Goal: Task Accomplishment & Management: Use online tool/utility

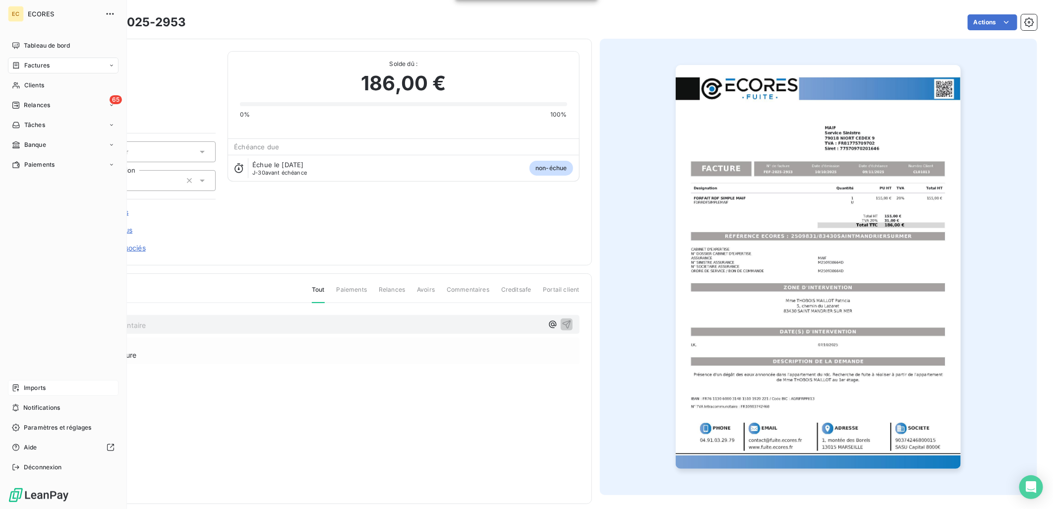
click at [47, 387] on div "Imports" at bounding box center [63, 388] width 111 height 16
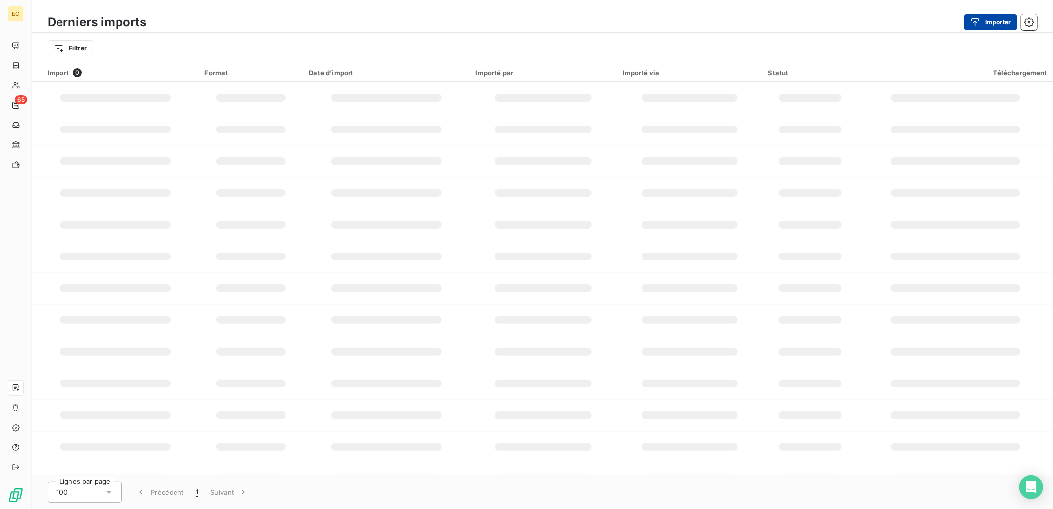
click at [977, 16] on button "Importer" at bounding box center [990, 22] width 53 height 16
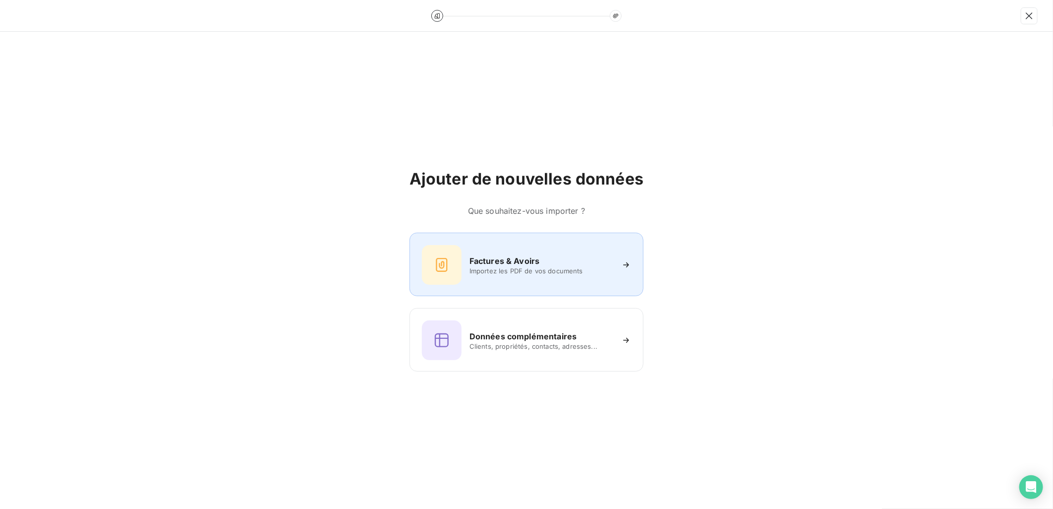
click at [543, 274] on span "Importez les PDF de vos documents" at bounding box center [541, 271] width 144 height 8
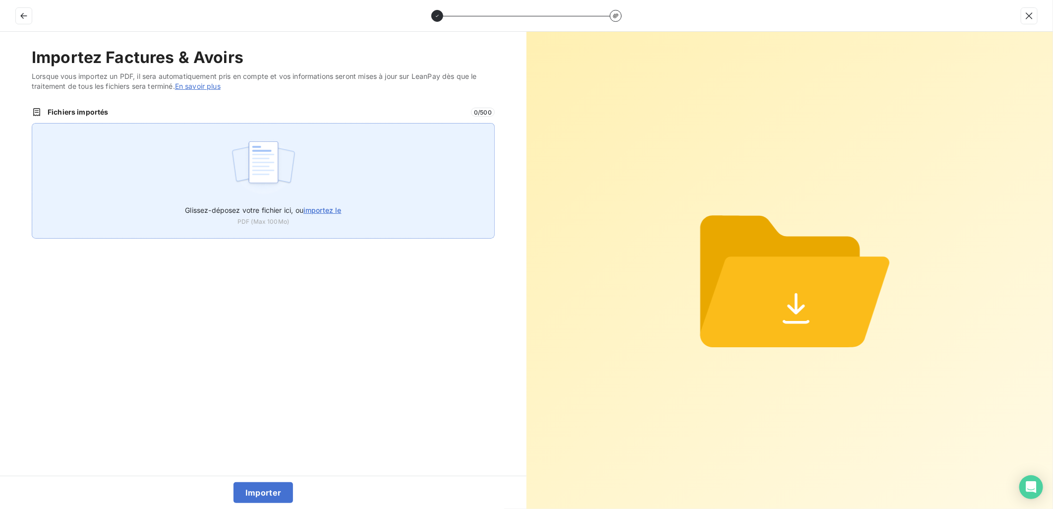
click at [272, 149] on img at bounding box center [264, 166] width 66 height 63
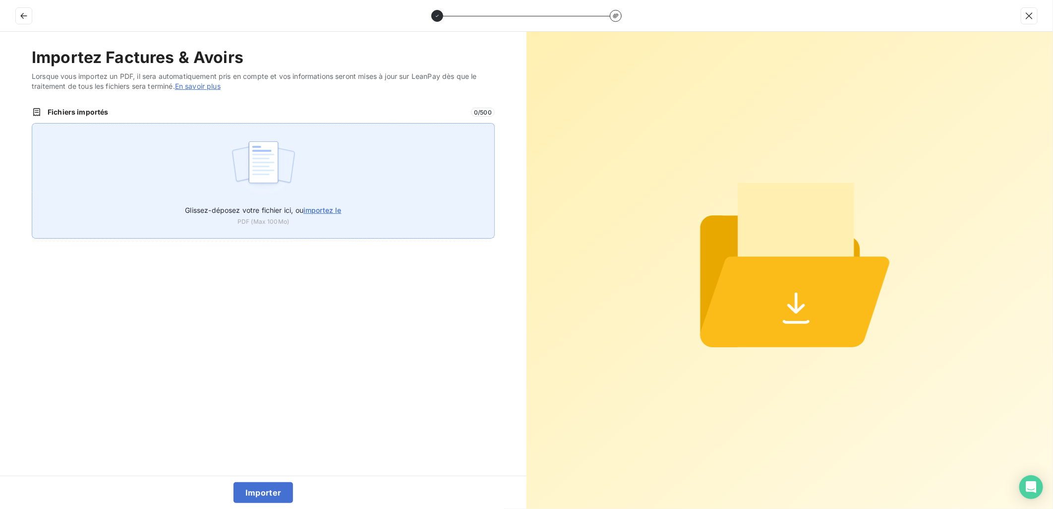
type input "C:\fakepath\FEF-2025-2955.pdf"
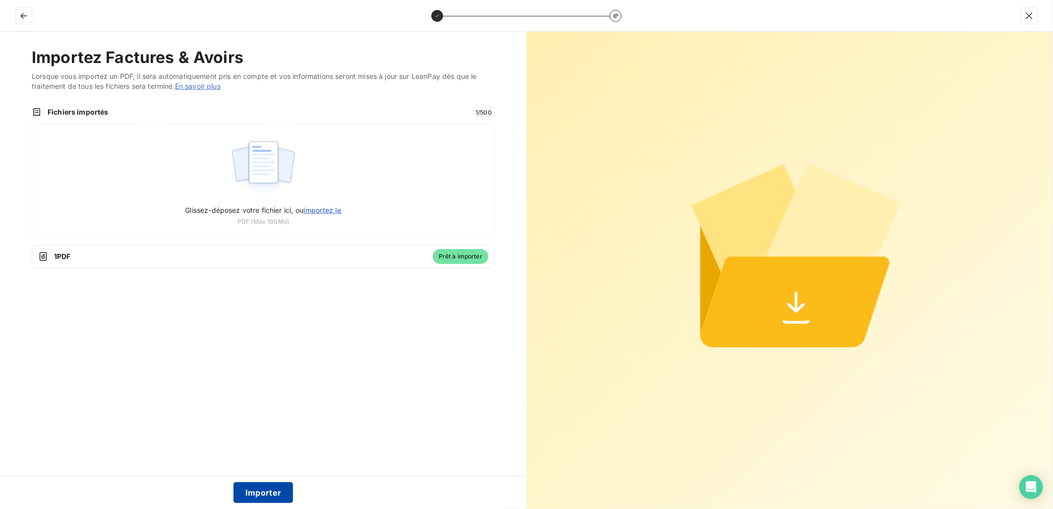
click at [254, 488] on button "Importer" at bounding box center [263, 492] width 60 height 21
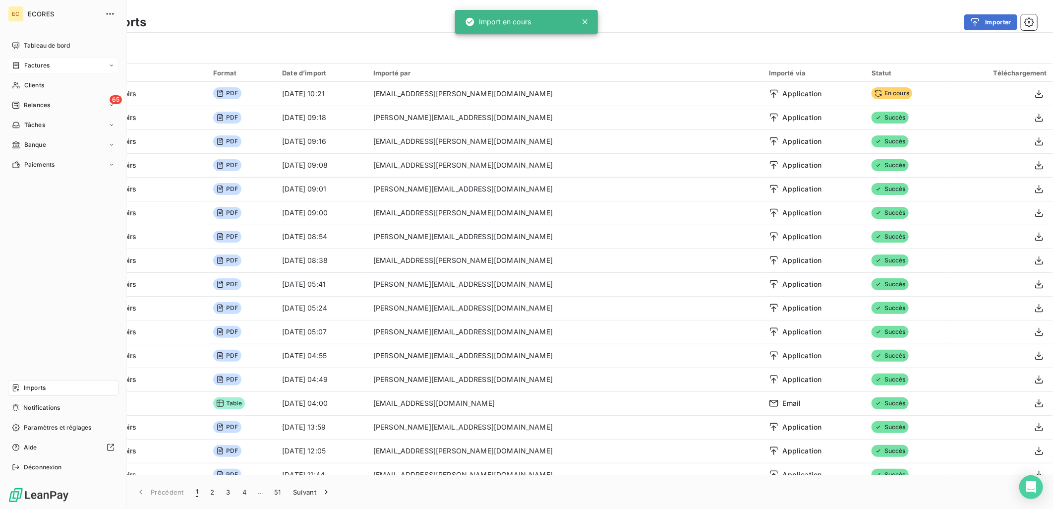
click at [40, 65] on span "Factures" at bounding box center [36, 65] width 25 height 9
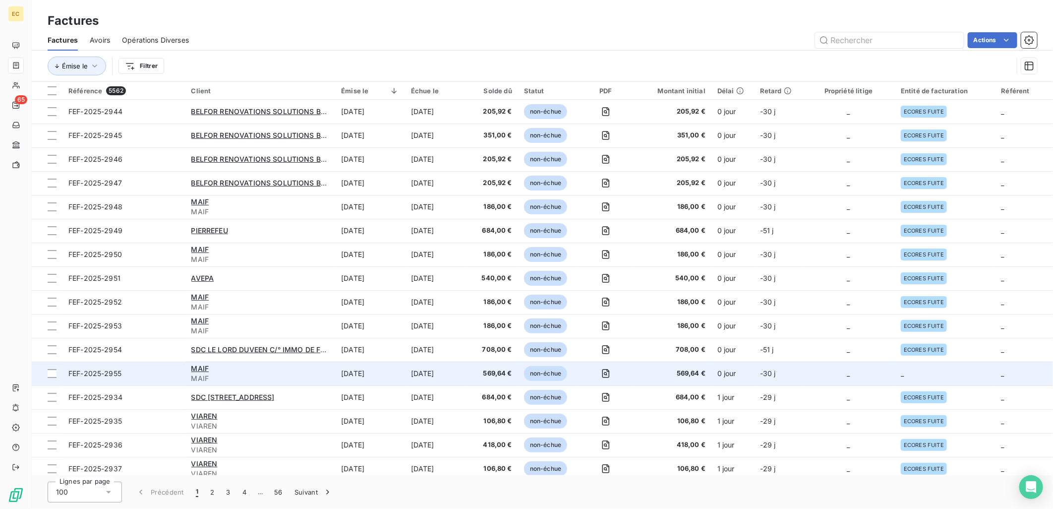
click at [802, 379] on td "_" at bounding box center [848, 373] width 93 height 24
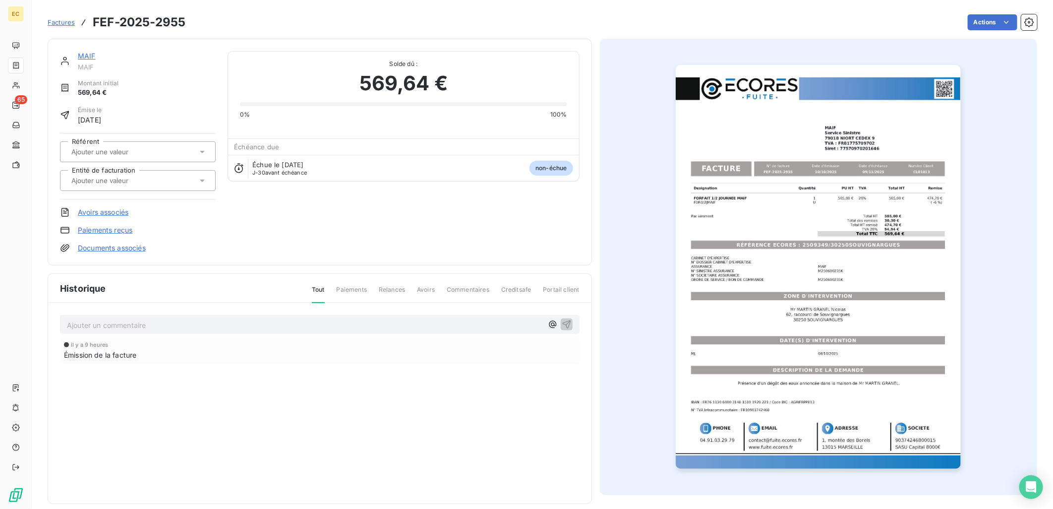
click at [125, 246] on link "Documents associés" at bounding box center [112, 248] width 68 height 10
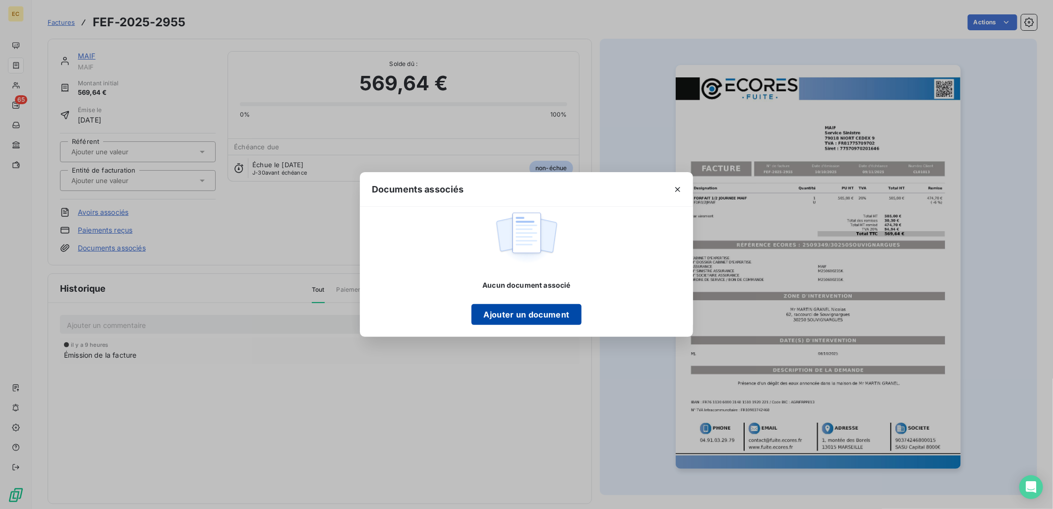
click at [561, 316] on button "Ajouter un document" at bounding box center [526, 314] width 110 height 21
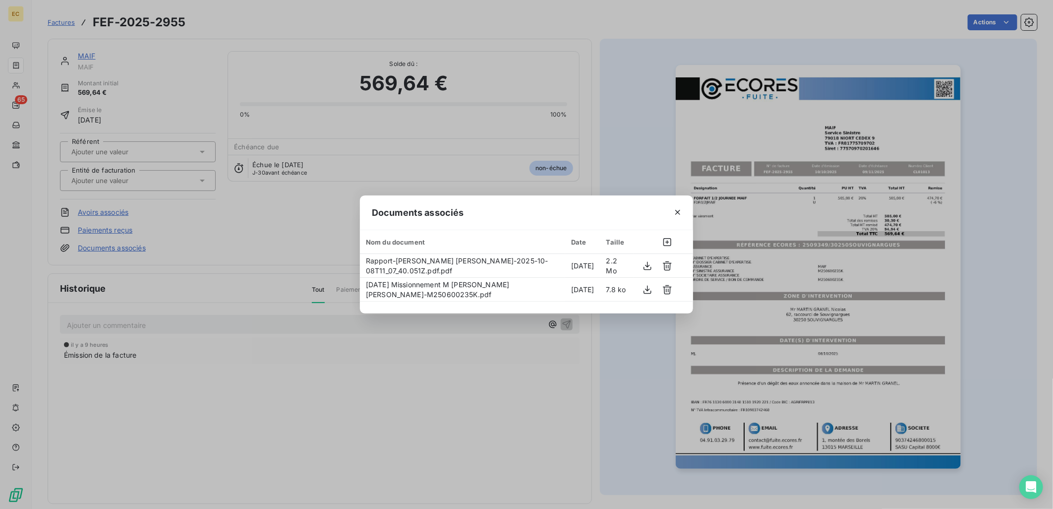
click at [159, 176] on div "Documents associés Nom du document Date Taille Rapport-[PERSON_NAME] [PERSON_NA…" at bounding box center [526, 254] width 1053 height 509
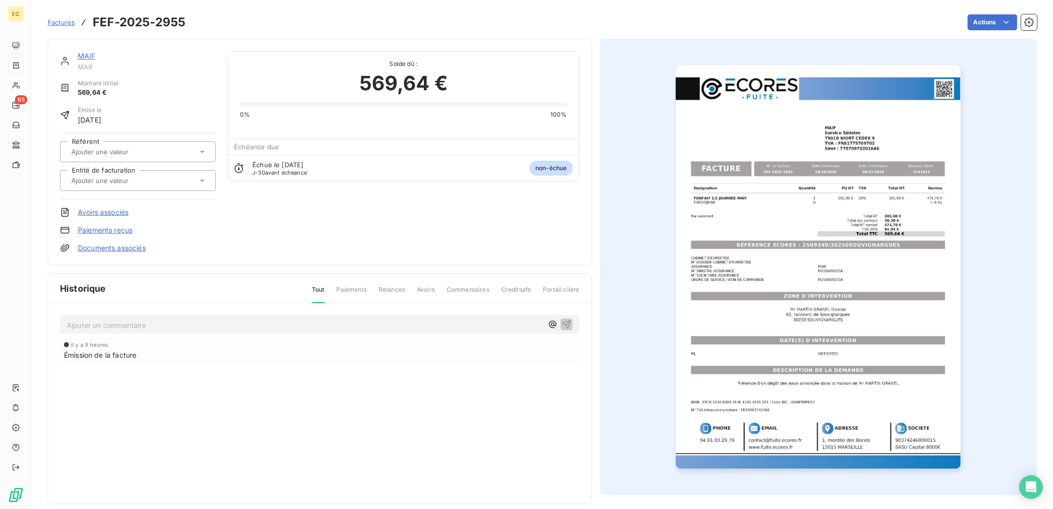
click at [157, 172] on div at bounding box center [138, 180] width 156 height 21
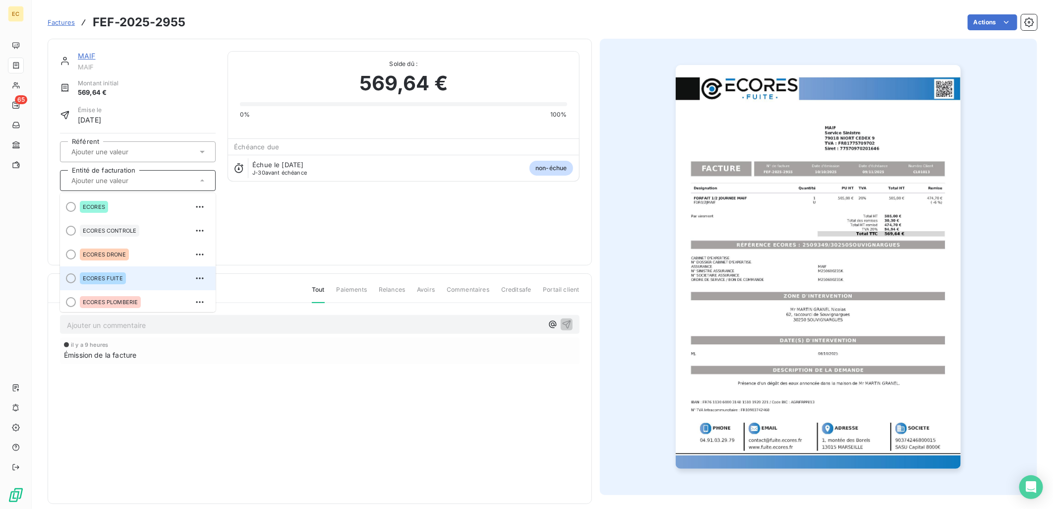
click at [144, 274] on div "ECORES FUITE" at bounding box center [144, 278] width 128 height 16
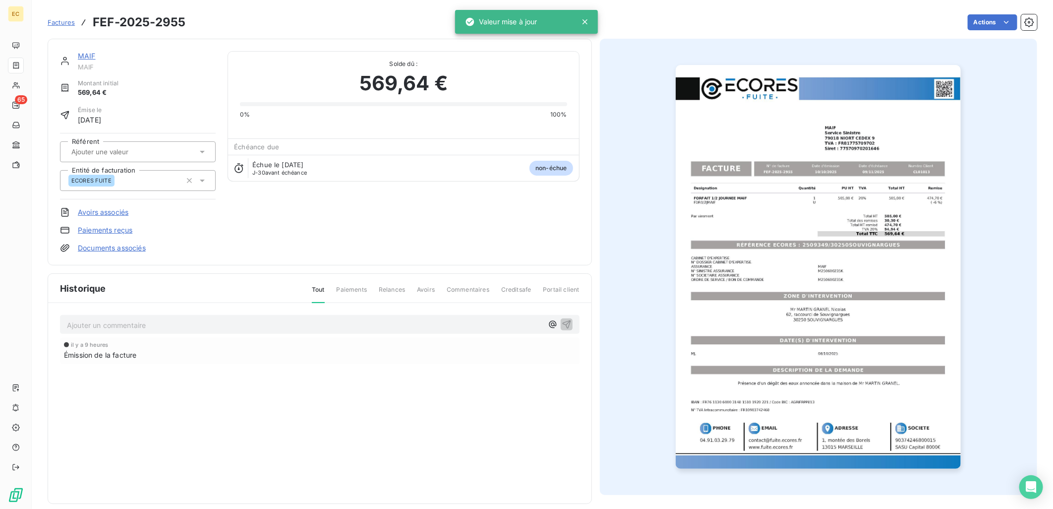
click at [408, 250] on div "MAIF MAIF Montant initial 569,64 € Émise le [DATE] Référent Entité de facturati…" at bounding box center [320, 152] width 520 height 202
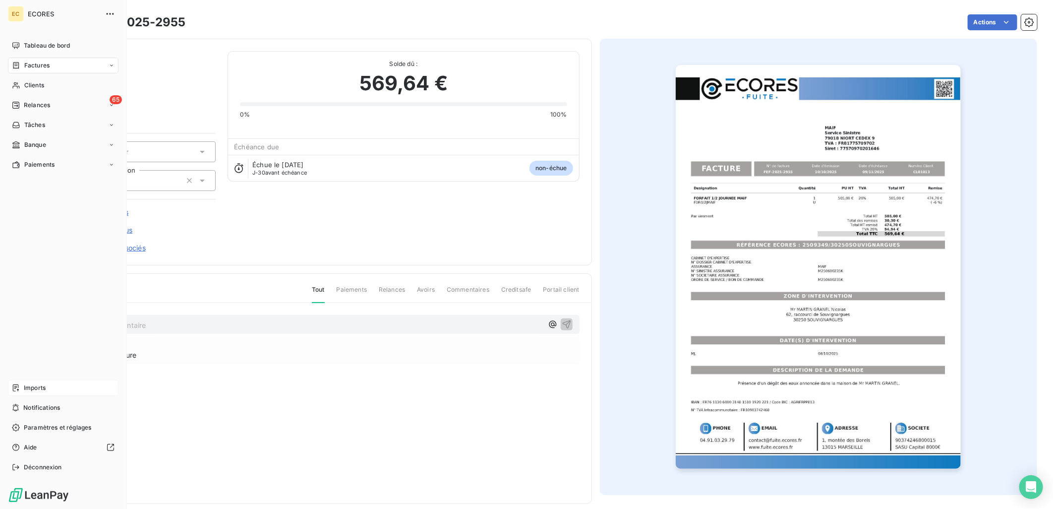
click at [48, 386] on div "Imports" at bounding box center [63, 388] width 111 height 16
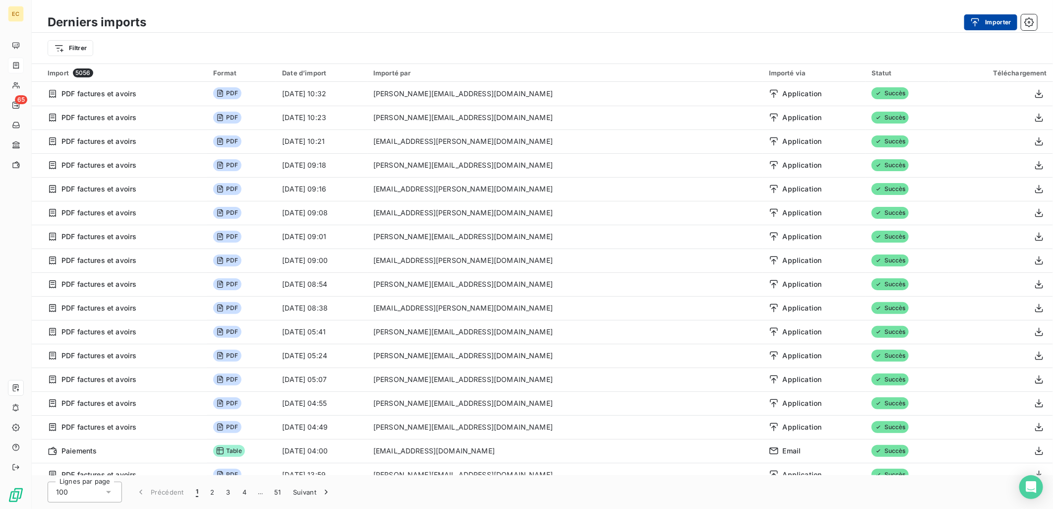
click at [988, 25] on button "Importer" at bounding box center [990, 22] width 53 height 16
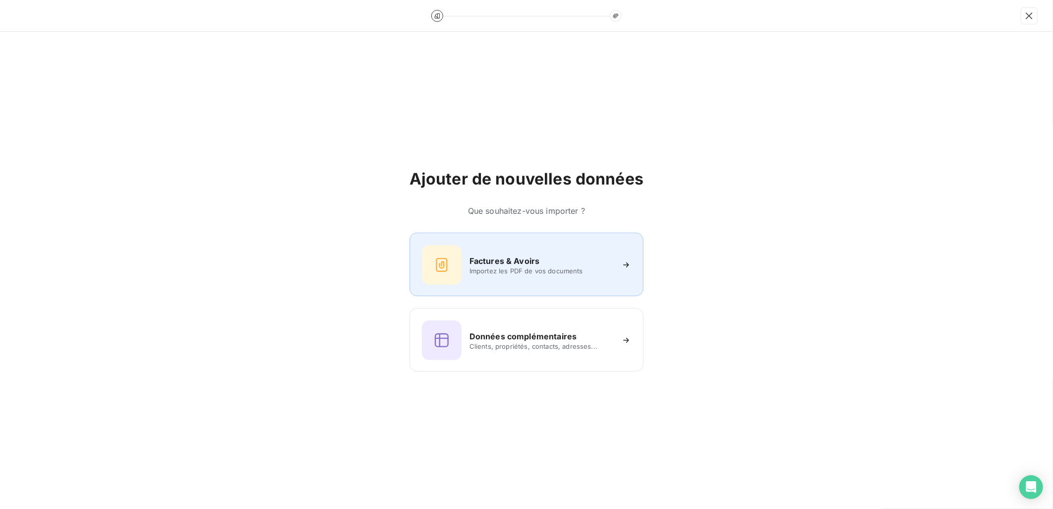
click at [595, 258] on div "Factures & Avoirs" at bounding box center [541, 261] width 144 height 12
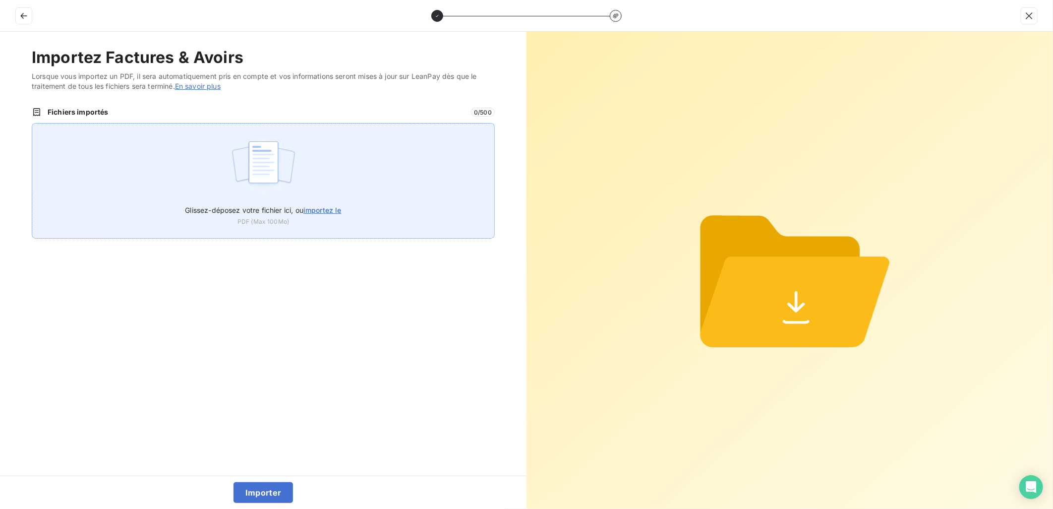
click at [353, 166] on div "Glissez-déposez votre fichier ici, ou importez le PDF (Max 100Mo)" at bounding box center [263, 181] width 463 height 116
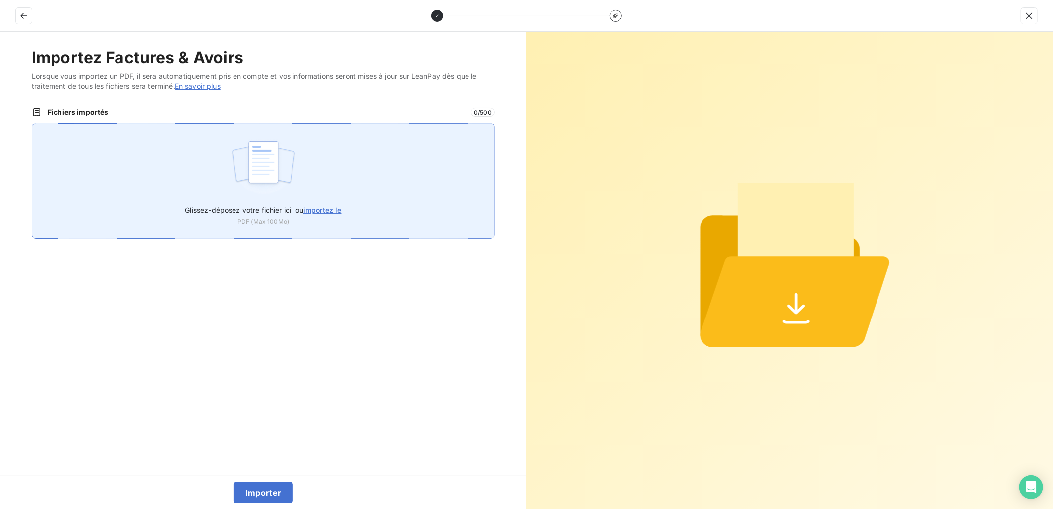
type input "C:\fakepath\FEF-2025-2958.pdf"
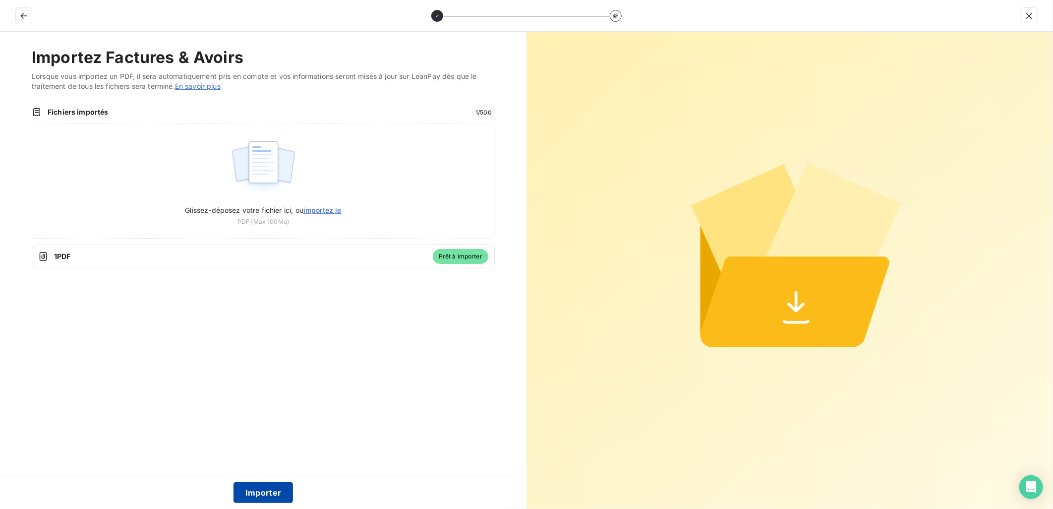
click at [268, 494] on button "Importer" at bounding box center [263, 492] width 60 height 21
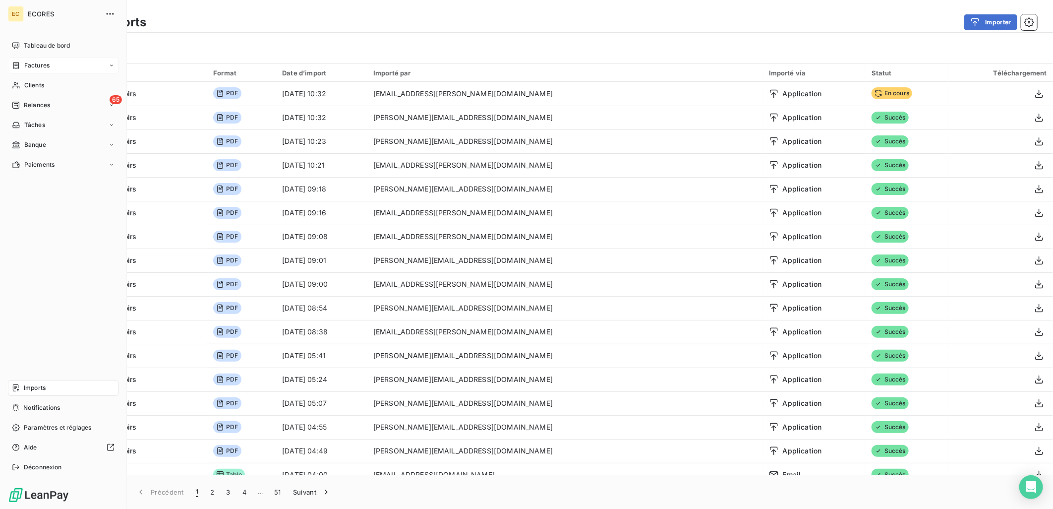
click at [25, 66] on span "Factures" at bounding box center [36, 65] width 25 height 9
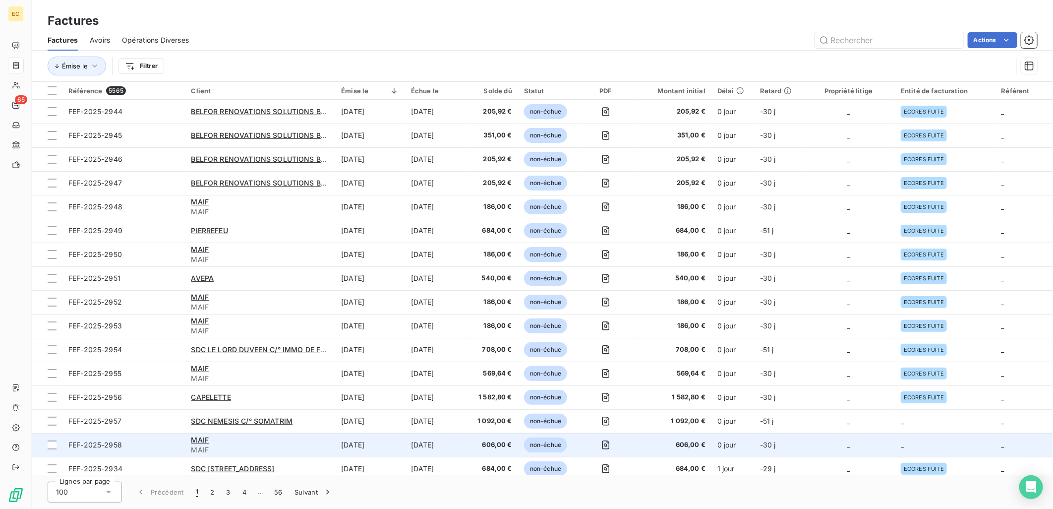
click at [891, 450] on td "_" at bounding box center [848, 445] width 93 height 24
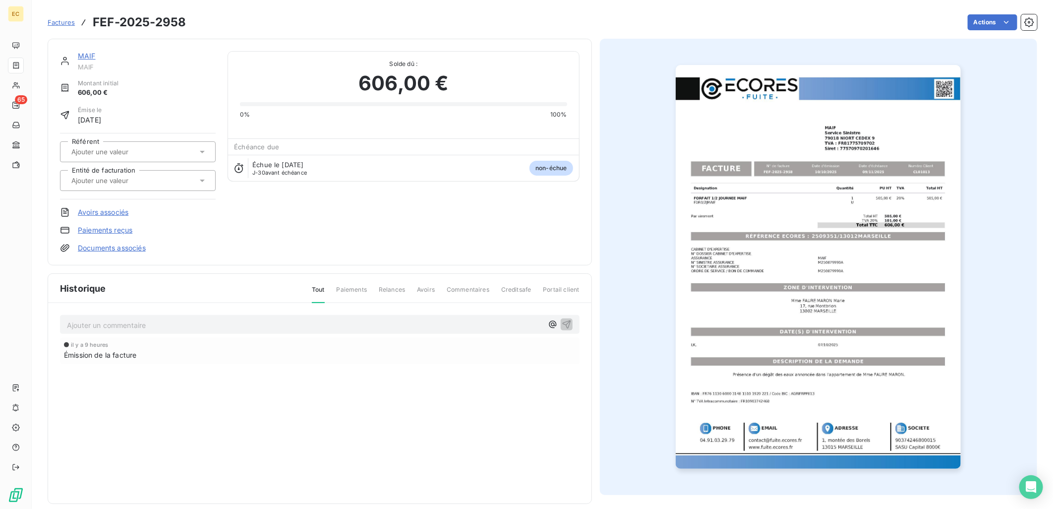
click at [105, 251] on link "Documents associés" at bounding box center [112, 248] width 68 height 10
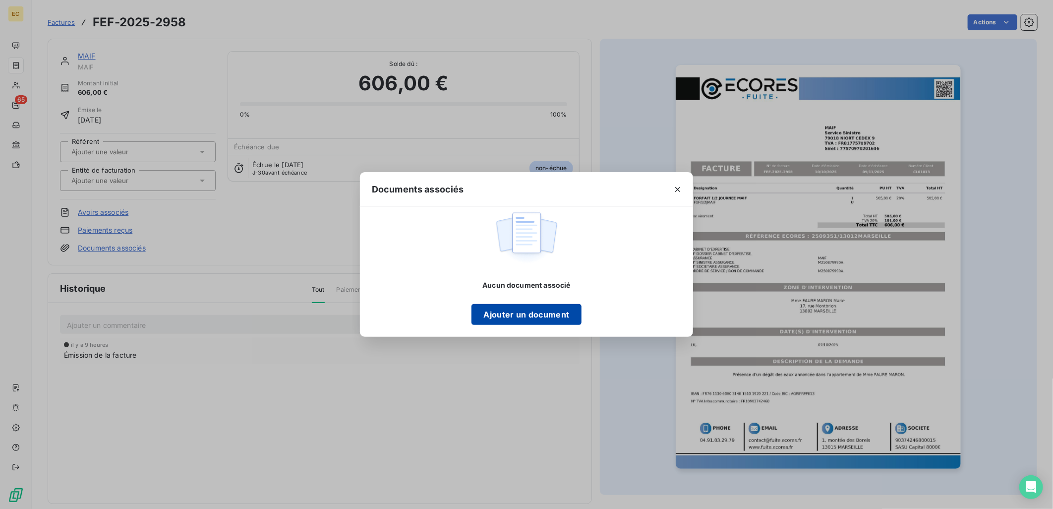
click at [533, 316] on button "Ajouter un document" at bounding box center [526, 314] width 110 height 21
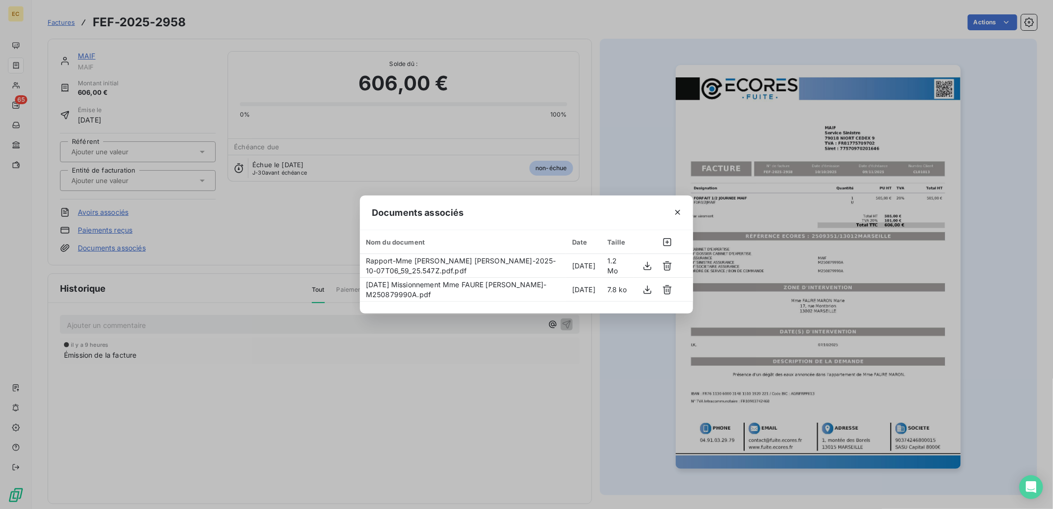
click at [159, 185] on div "Documents associés Nom du document Date Taille Rapport-Mme FAURE [PERSON_NAME]-…" at bounding box center [526, 254] width 1053 height 509
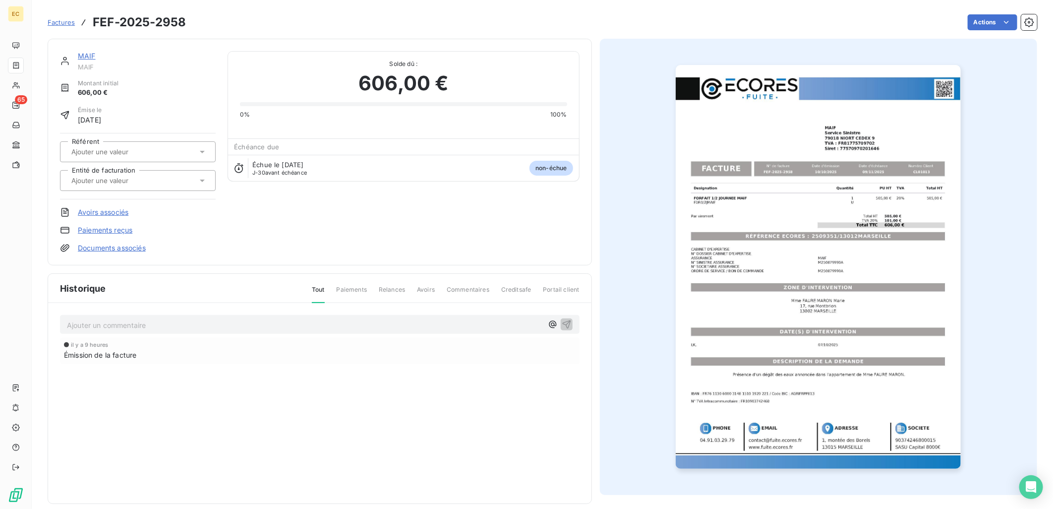
click at [154, 187] on div at bounding box center [138, 180] width 156 height 21
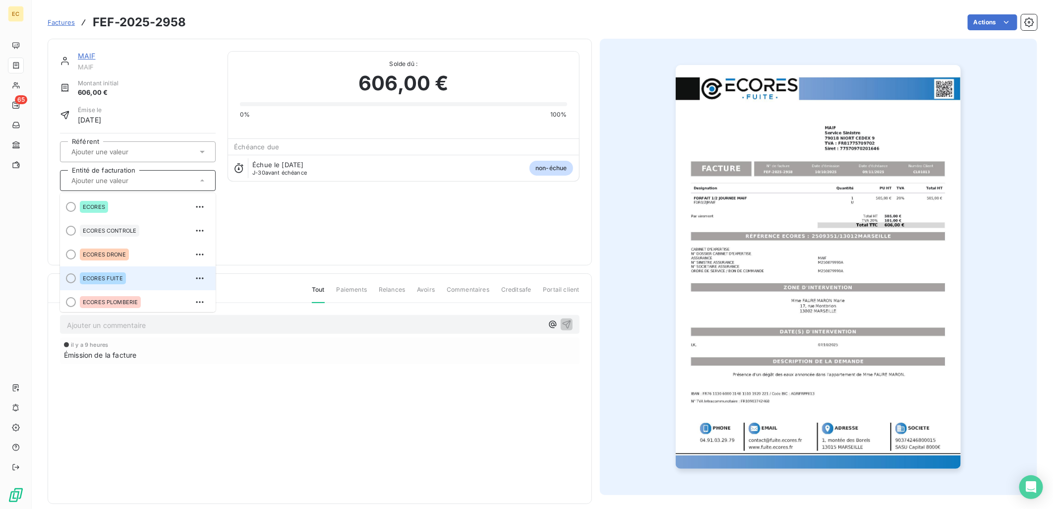
click at [135, 269] on li "ECORES FUITE" at bounding box center [138, 278] width 156 height 24
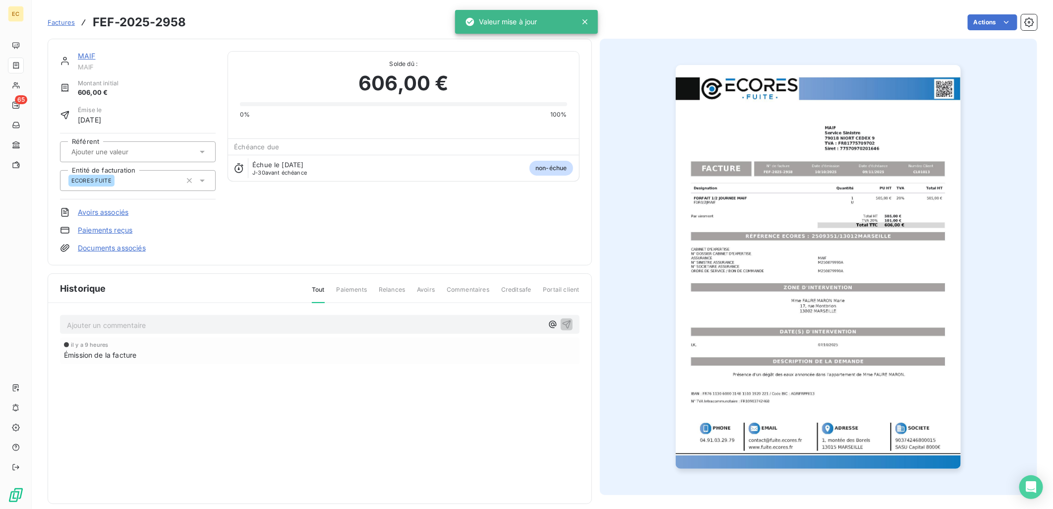
click at [301, 222] on div "MAIF MAIF Montant initial 606,00 € Émise le [DATE] Référent Entité de facturati…" at bounding box center [320, 152] width 520 height 202
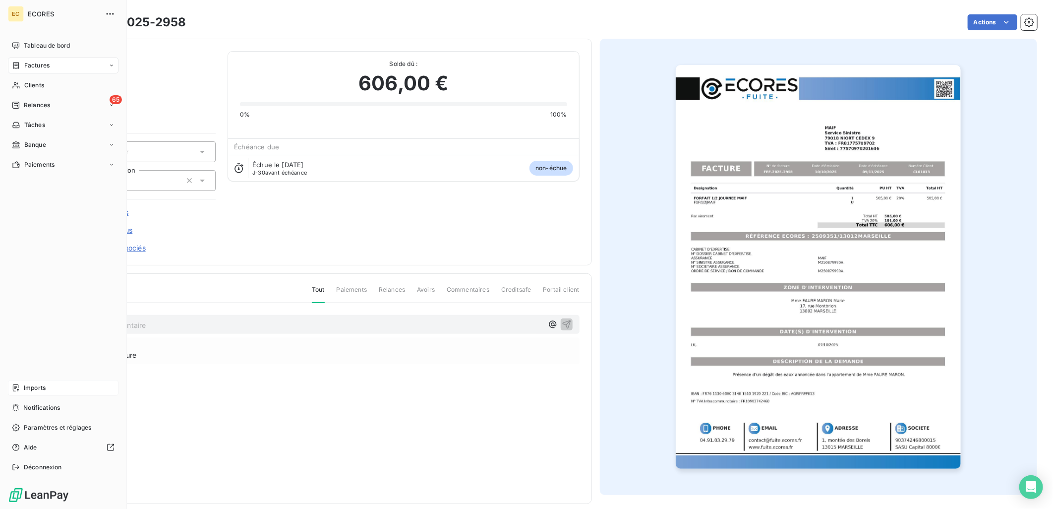
click at [41, 388] on span "Imports" at bounding box center [35, 387] width 22 height 9
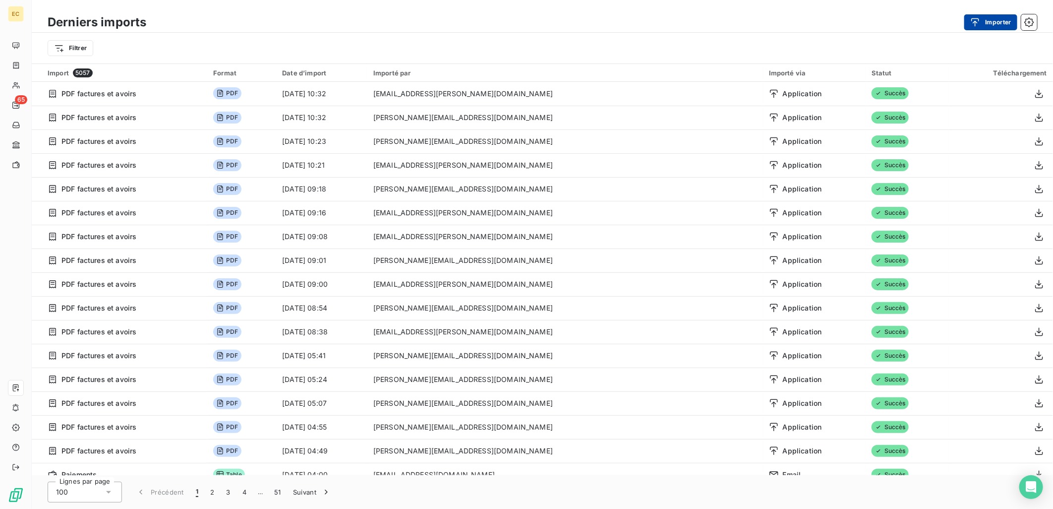
click at [979, 22] on icon "button" at bounding box center [975, 22] width 10 height 10
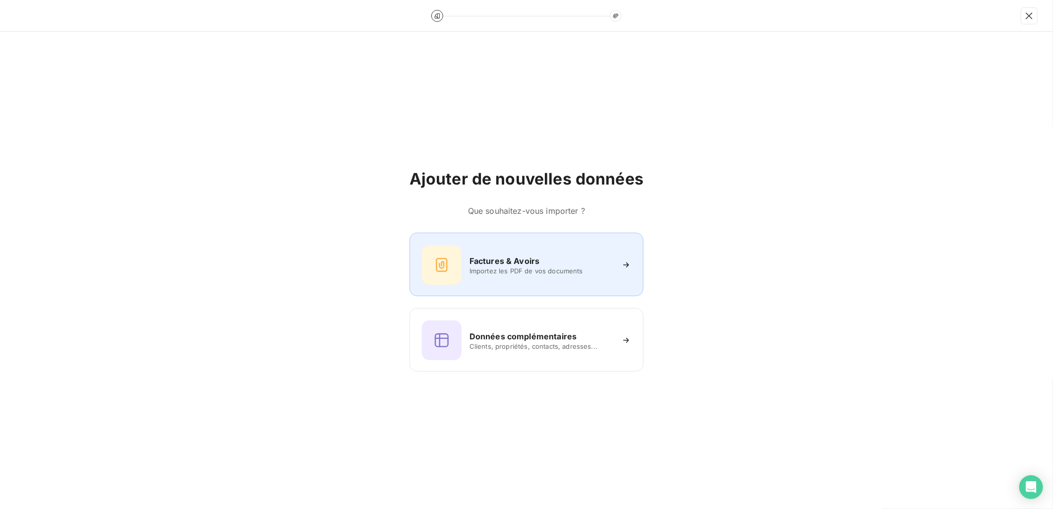
click at [585, 278] on div "Factures & Avoirs Importez les PDF de vos documents" at bounding box center [526, 265] width 209 height 40
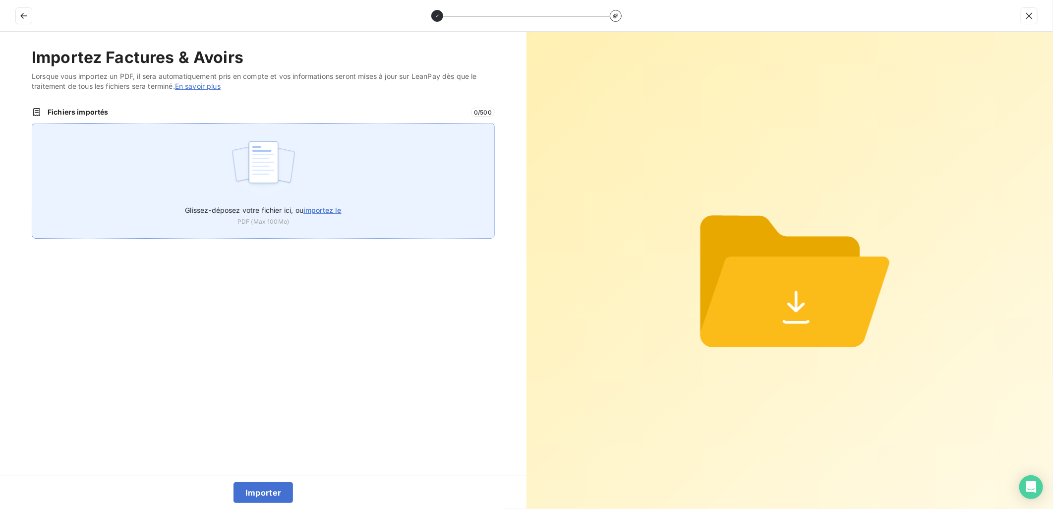
click at [248, 206] on span "Glissez-déposez votre fichier ici, ou importez le" at bounding box center [263, 210] width 156 height 8
click at [32, 123] on input "Glissez-déposez votre fichier ici, ou importez le" at bounding box center [32, 123] width 0 height 0
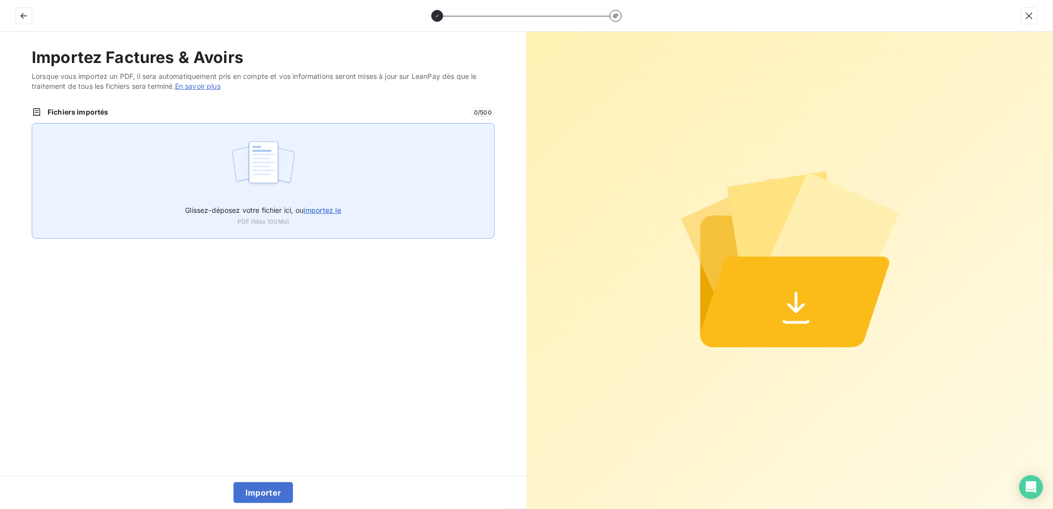
type input "C:\fakepath\FEF-2025-2959.pdf"
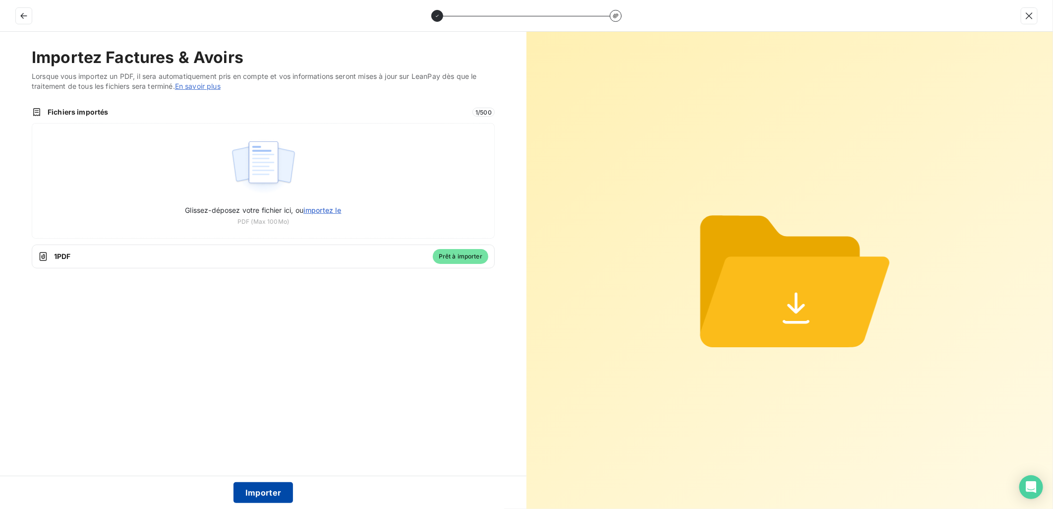
click at [279, 490] on button "Importer" at bounding box center [263, 492] width 60 height 21
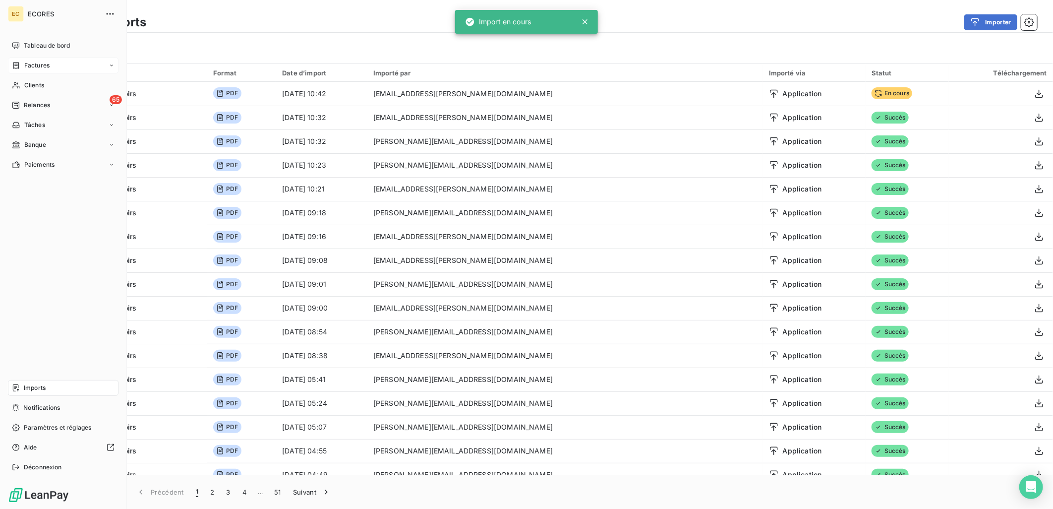
click at [42, 65] on span "Factures" at bounding box center [36, 65] width 25 height 9
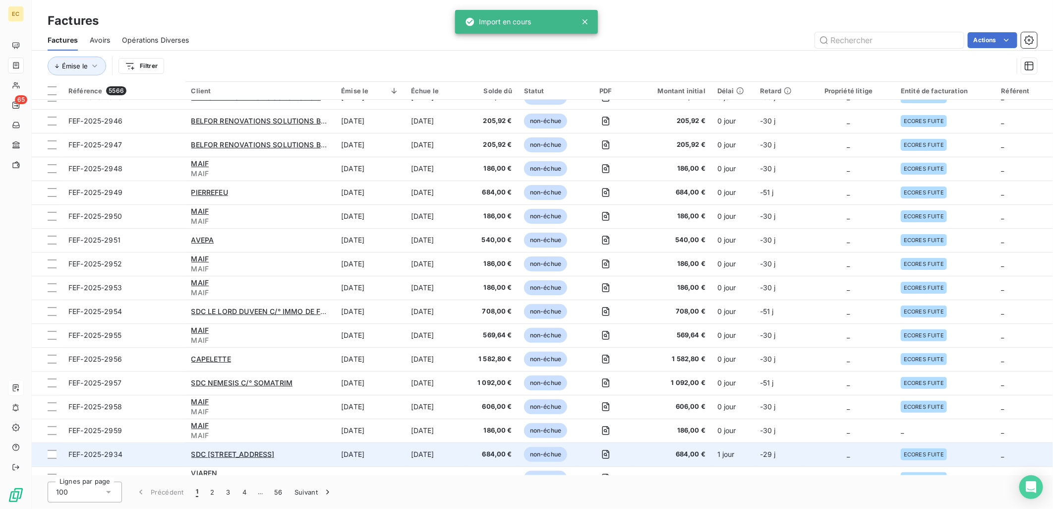
scroll to position [165, 0]
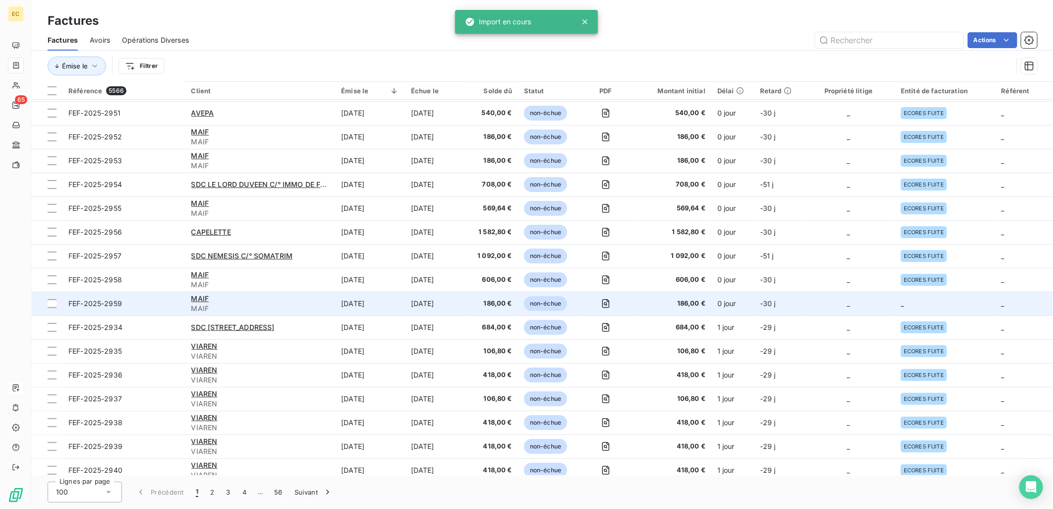
click at [934, 306] on td "_" at bounding box center [945, 303] width 100 height 24
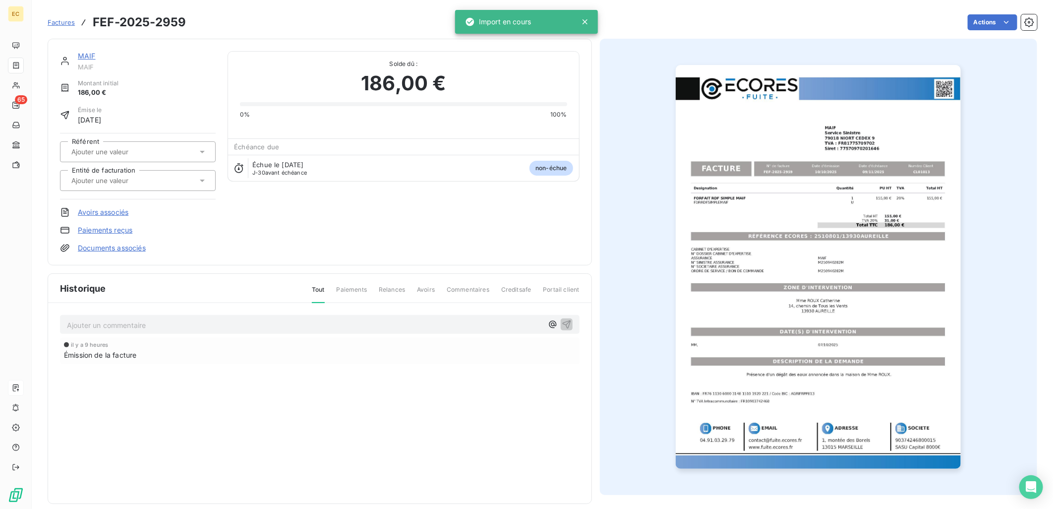
click at [96, 245] on link "Documents associés" at bounding box center [112, 248] width 68 height 10
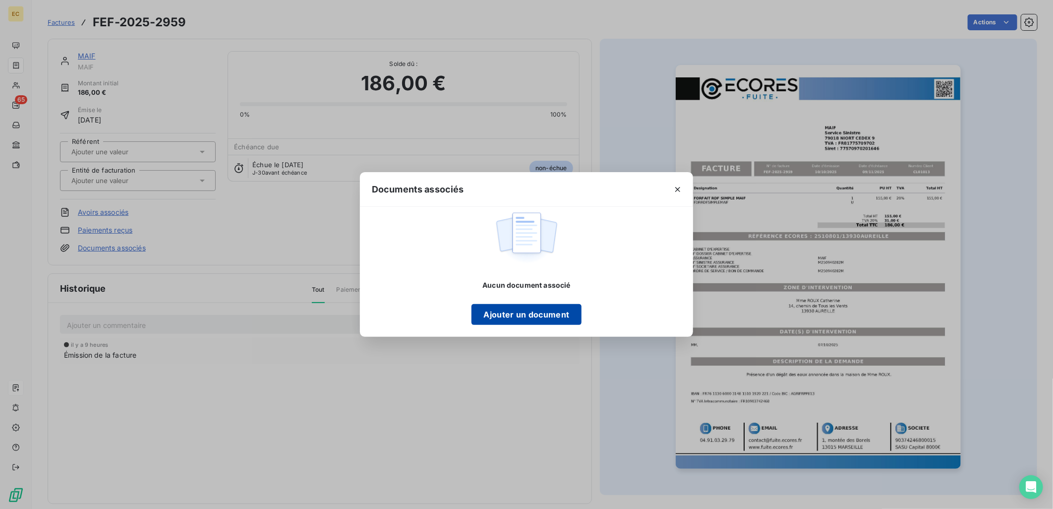
click at [517, 316] on button "Ajouter un document" at bounding box center [526, 314] width 110 height 21
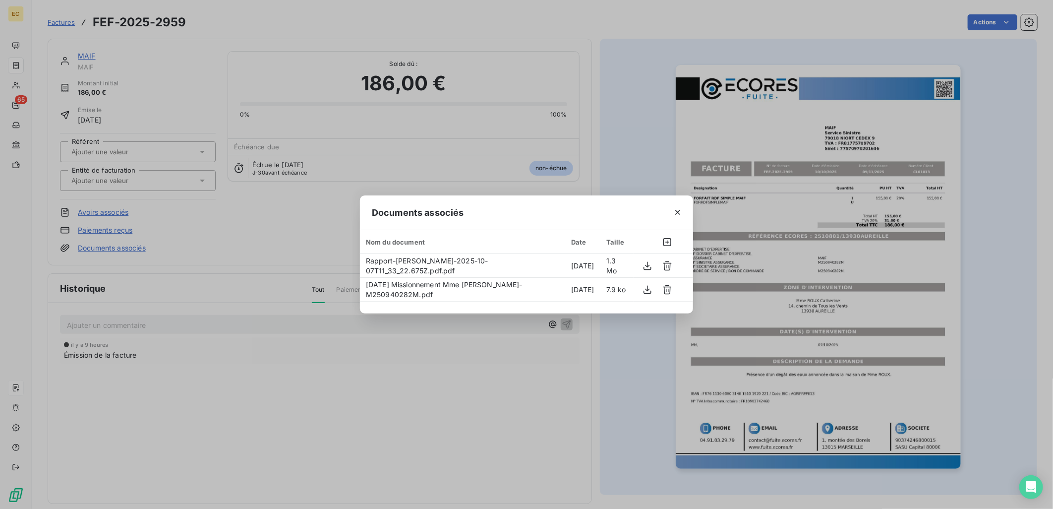
click at [142, 176] on div "Documents associés Nom du document Date Taille Rapport-[PERSON_NAME]-2025-10-07…" at bounding box center [526, 254] width 1053 height 509
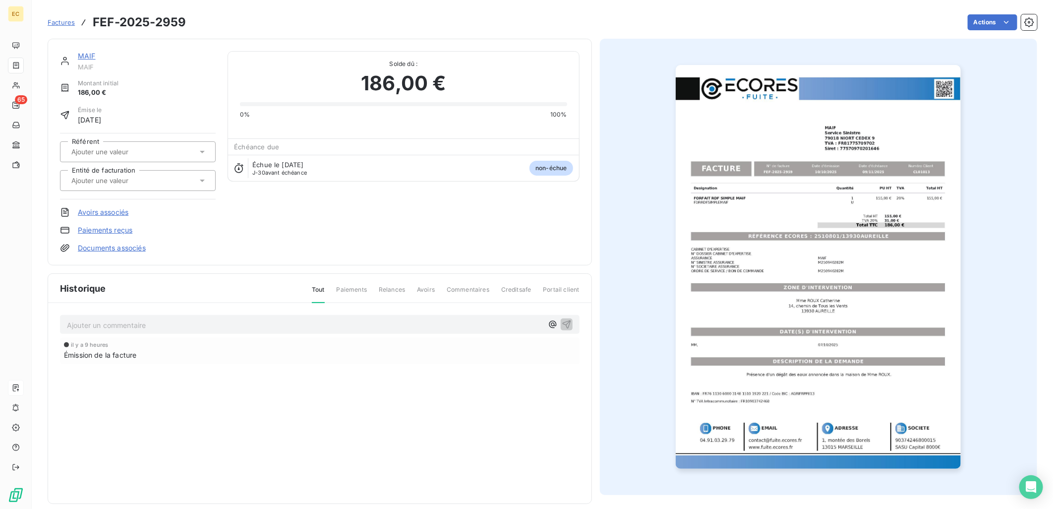
click at [142, 176] on input "text" at bounding box center [120, 180] width 100 height 9
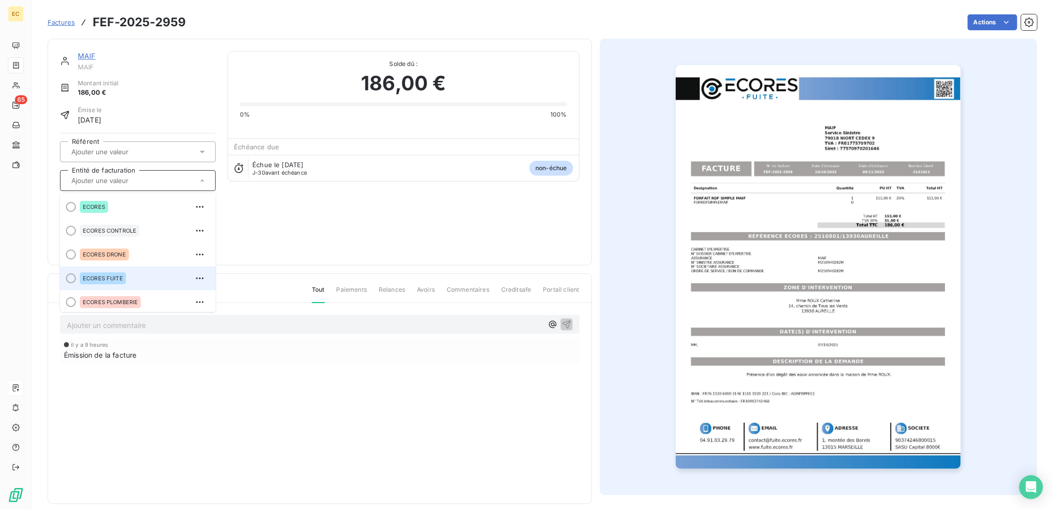
click at [136, 282] on div "ECORES FUITE" at bounding box center [144, 278] width 128 height 16
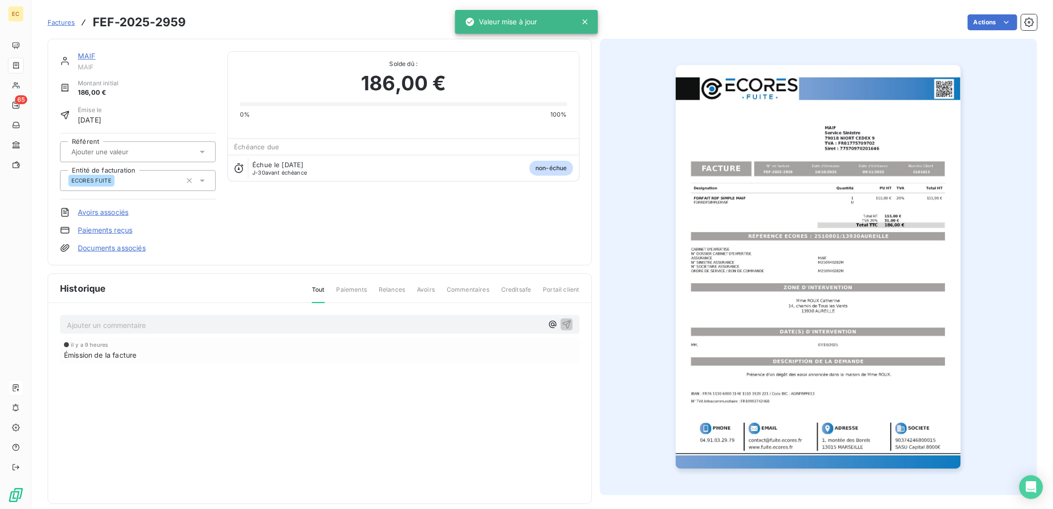
drag, startPoint x: 317, startPoint y: 226, endPoint x: 299, endPoint y: 206, distance: 27.0
click at [318, 226] on div "MAIF MAIF Montant initial 186,00 € Émise le [DATE] Référent Entité de facturati…" at bounding box center [320, 152] width 520 height 202
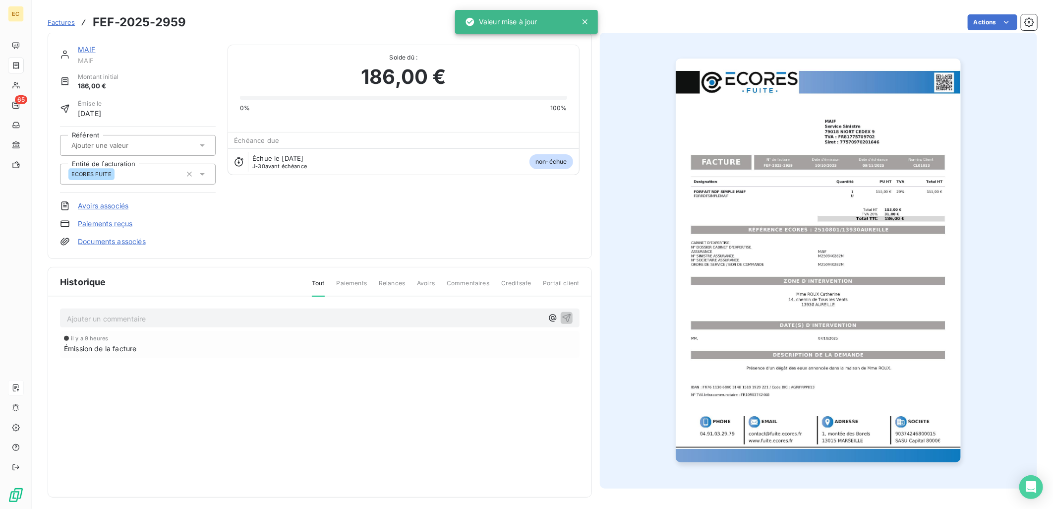
scroll to position [11, 0]
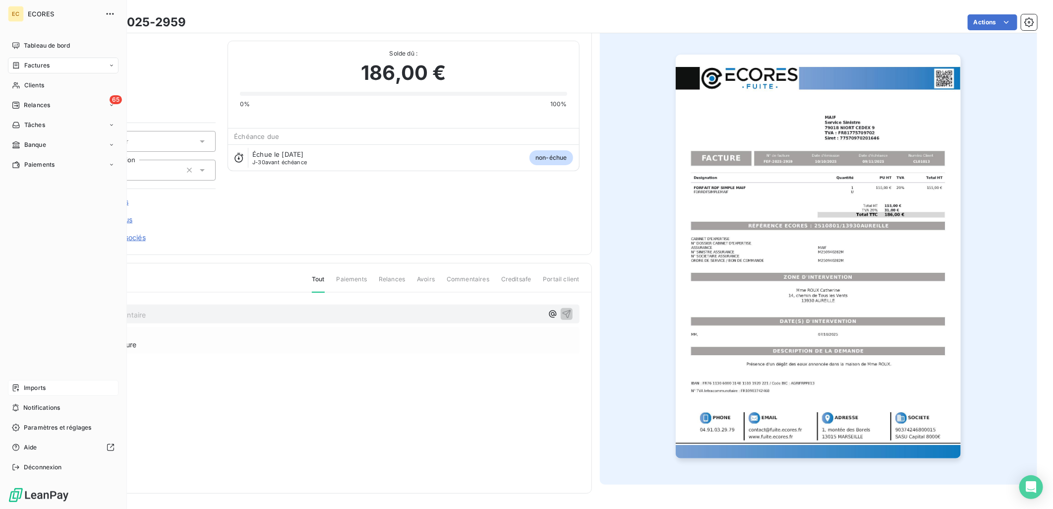
click at [37, 389] on span "Imports" at bounding box center [35, 387] width 22 height 9
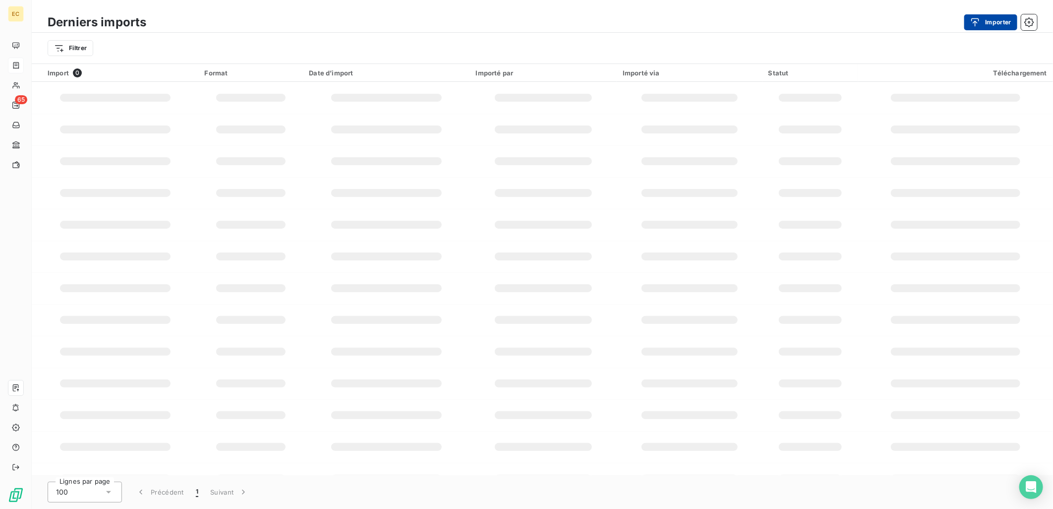
click at [990, 20] on button "Importer" at bounding box center [990, 22] width 53 height 16
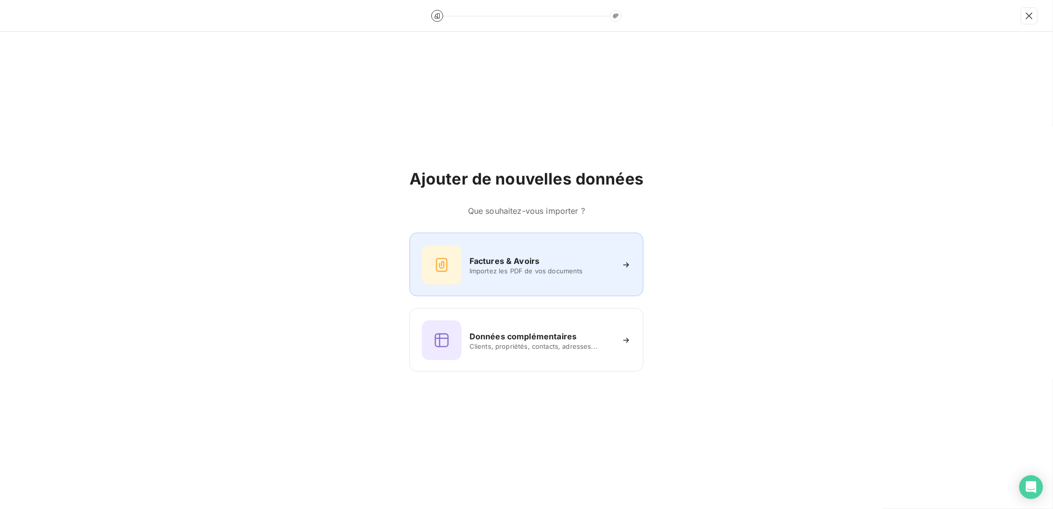
click at [608, 245] on div "Factures & Avoirs Importez les PDF de vos documents" at bounding box center [526, 265] width 209 height 40
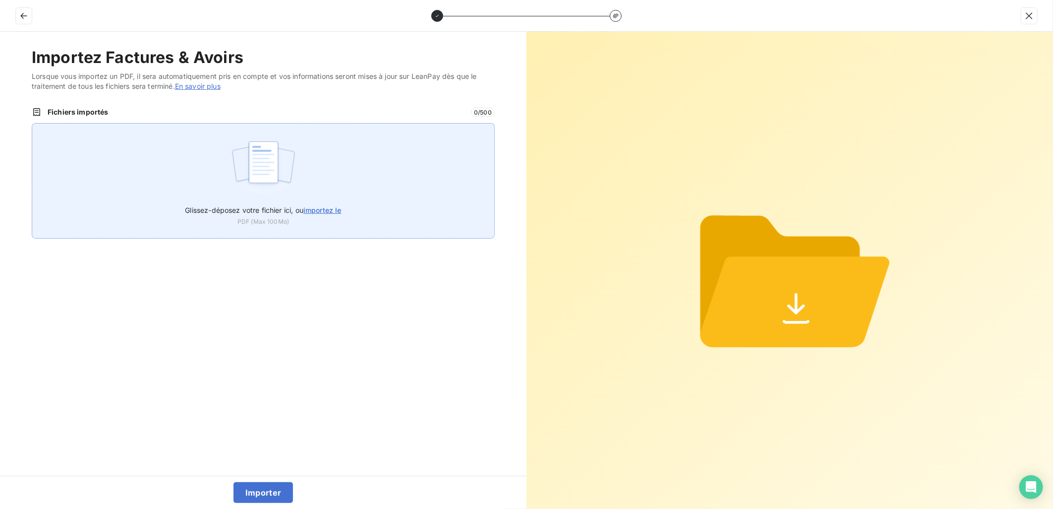
click at [311, 211] on span "importez le" at bounding box center [322, 210] width 38 height 8
click at [32, 123] on input "Glissez-déposez votre fichier ici, ou importez le" at bounding box center [32, 123] width 0 height 0
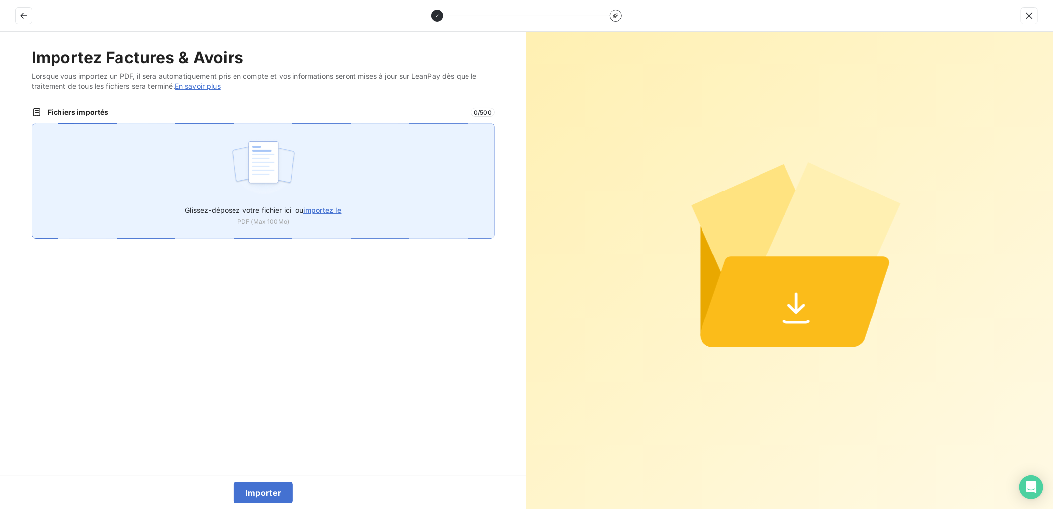
type input "C:\fakepath\FEF-2025-2960.pdf"
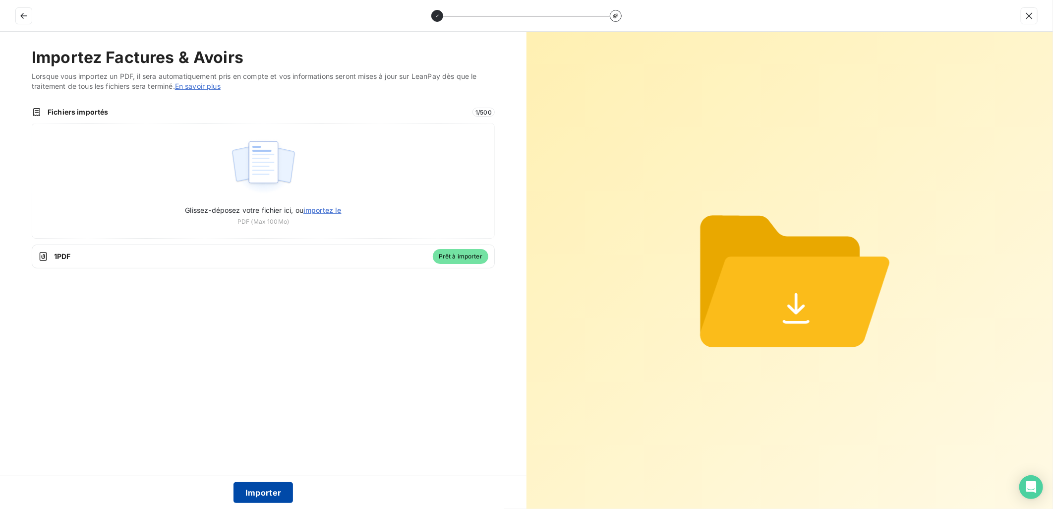
click at [266, 493] on button "Importer" at bounding box center [263, 492] width 60 height 21
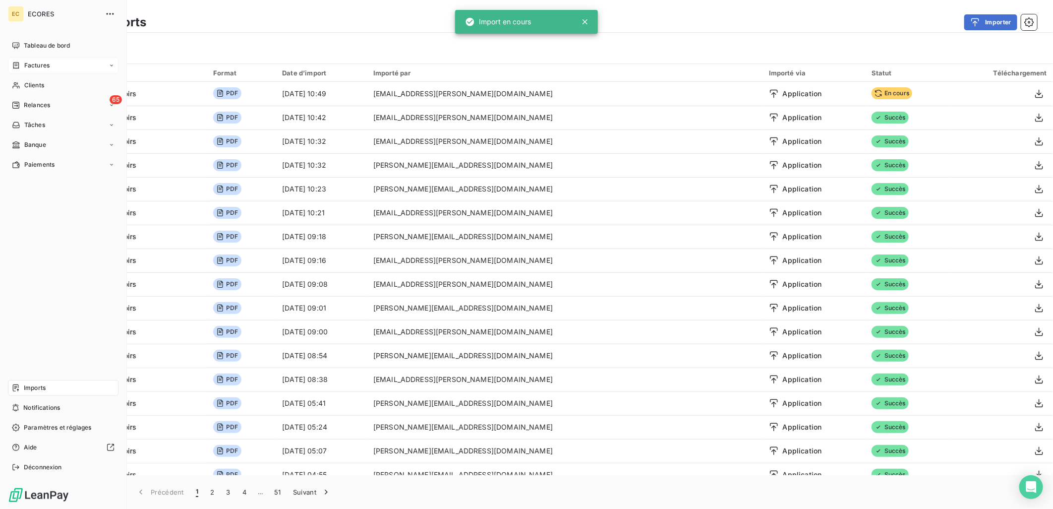
click at [35, 61] on span "Factures" at bounding box center [36, 65] width 25 height 9
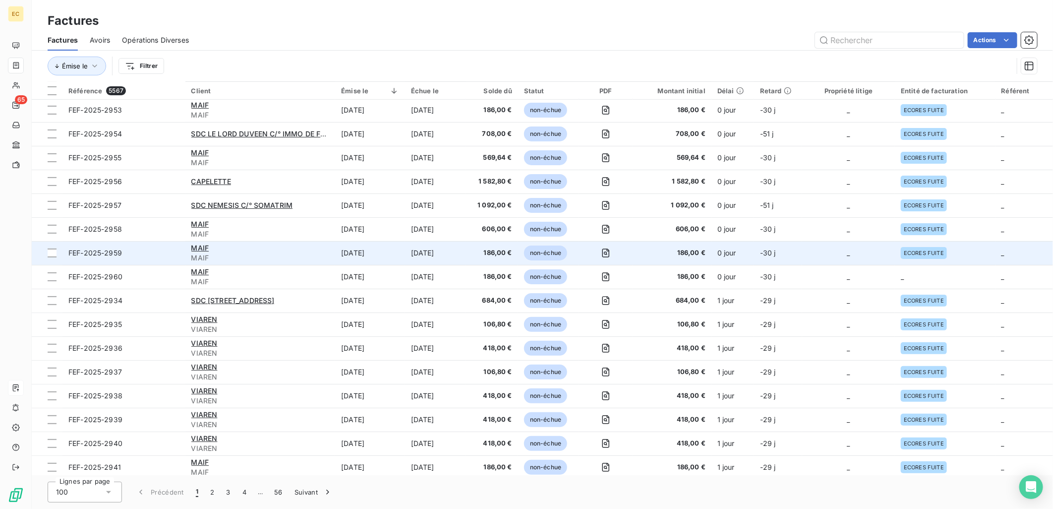
scroll to position [220, 0]
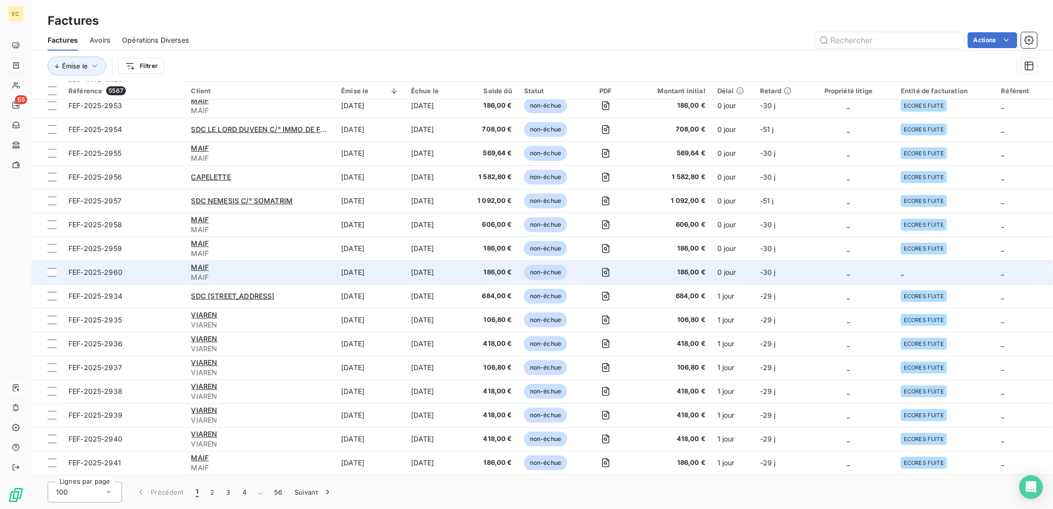
click at [912, 267] on td "_" at bounding box center [945, 272] width 100 height 24
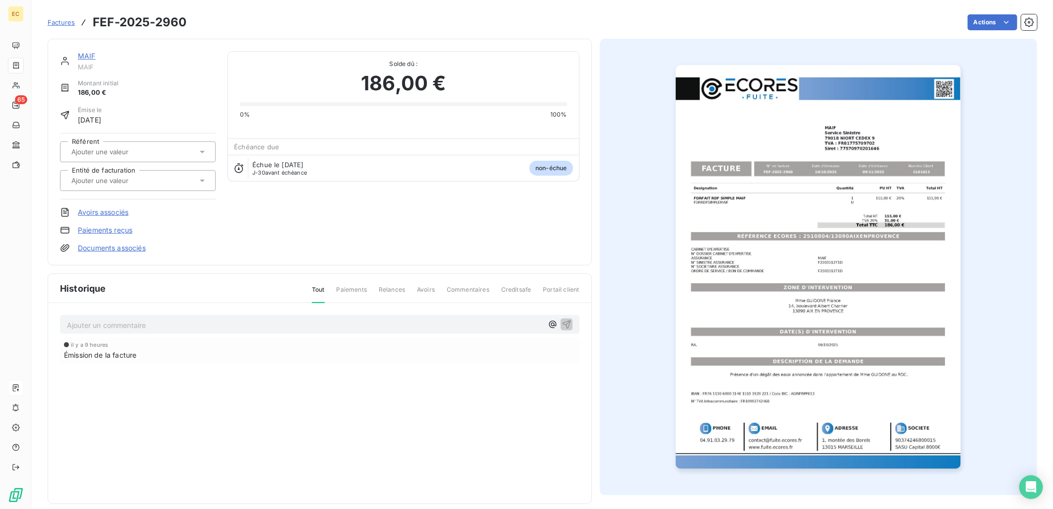
click at [111, 246] on link "Documents associés" at bounding box center [112, 248] width 68 height 10
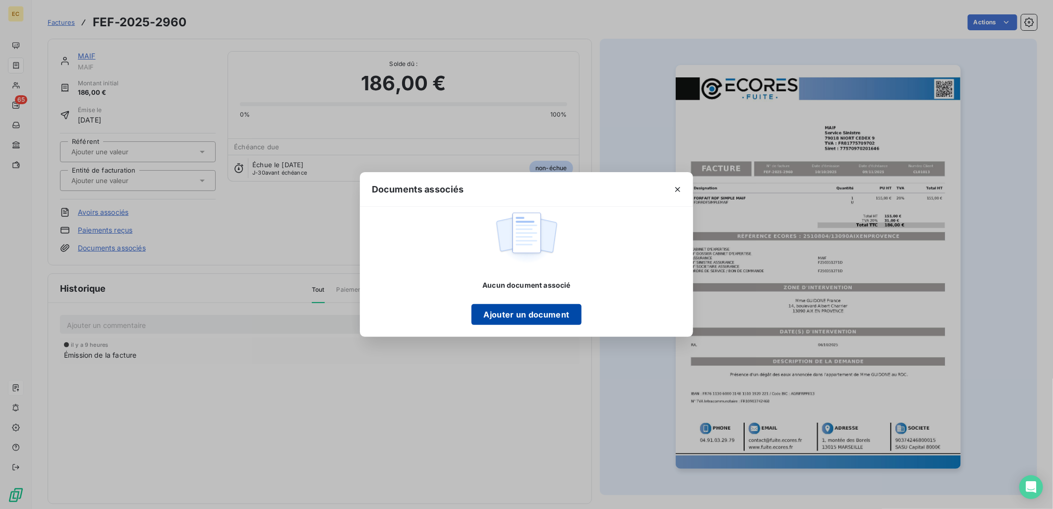
click at [551, 314] on button "Ajouter un document" at bounding box center [526, 314] width 110 height 21
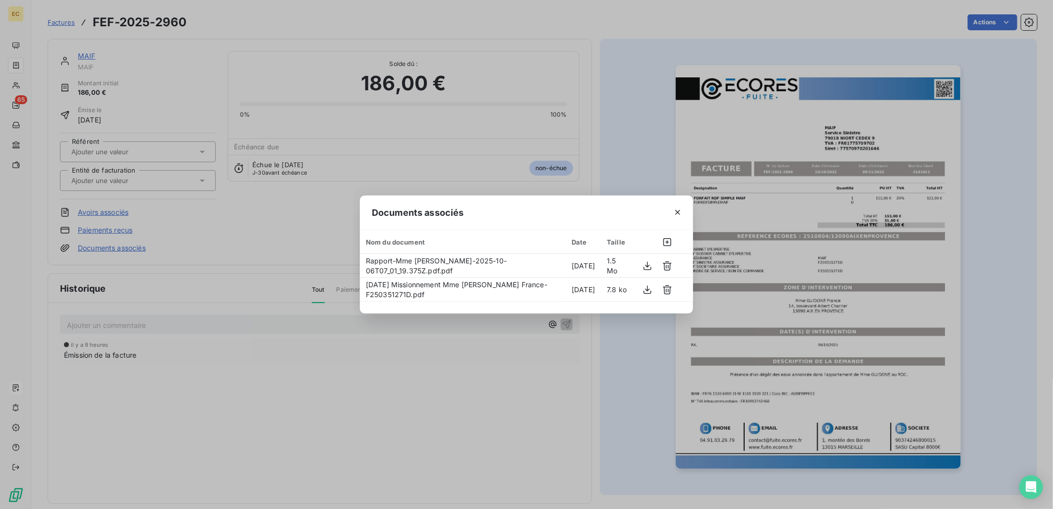
click at [157, 177] on div "Documents associés Nom du document Date Taille Rapport-Mme [PERSON_NAME] France…" at bounding box center [526, 254] width 1053 height 509
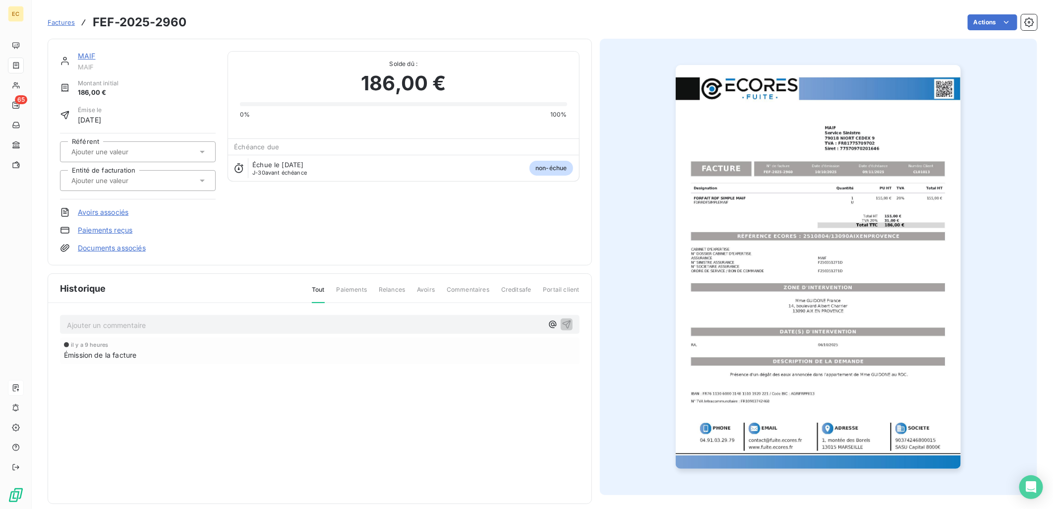
click at [157, 177] on div at bounding box center [132, 180] width 129 height 13
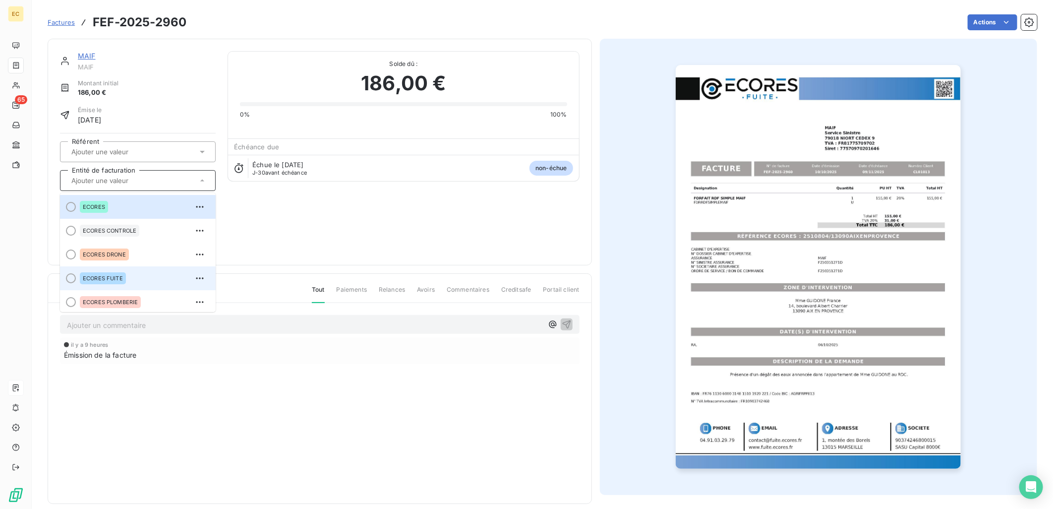
click at [151, 282] on div "ECORES FUITE" at bounding box center [144, 278] width 128 height 16
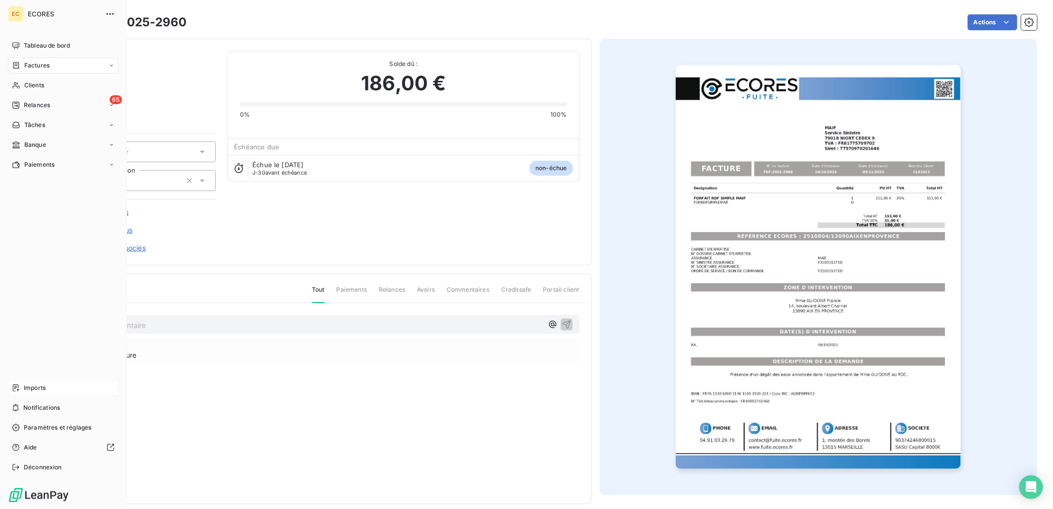
click at [22, 386] on div "Imports" at bounding box center [63, 388] width 111 height 16
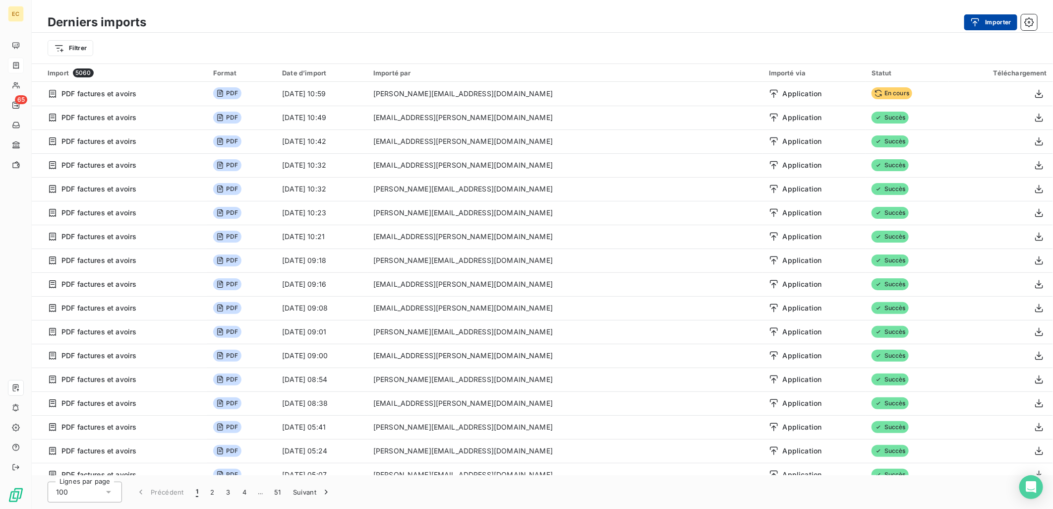
click at [978, 20] on icon "button" at bounding box center [975, 22] width 10 height 10
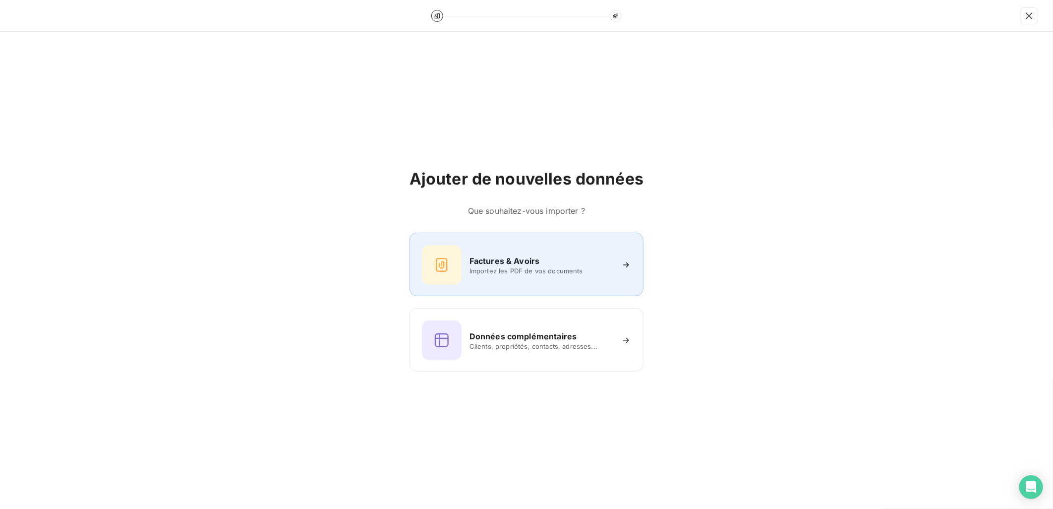
click at [529, 267] on span "Importez les PDF de vos documents" at bounding box center [541, 271] width 144 height 8
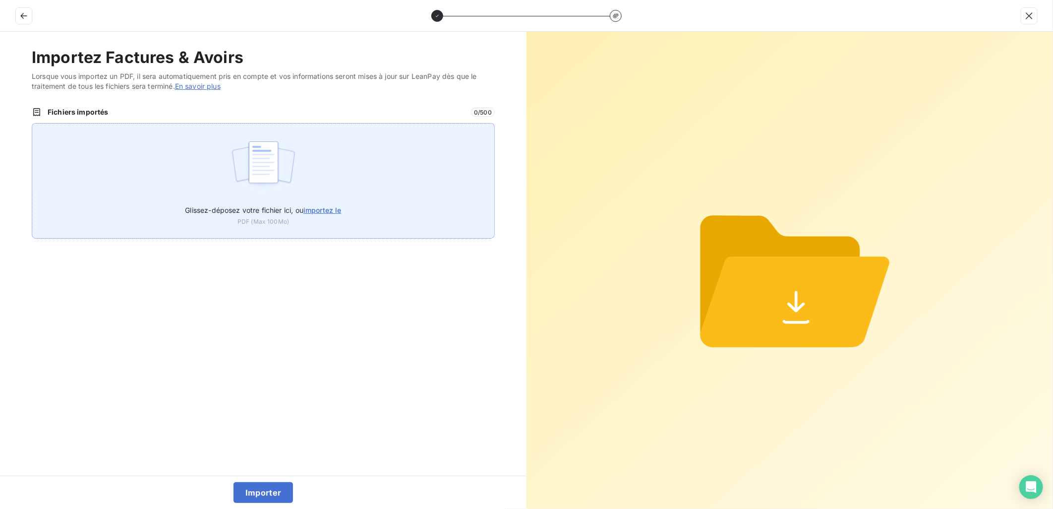
click at [357, 194] on div "Glissez-déposez votre fichier ici, ou importez le PDF (Max 100Mo)" at bounding box center [263, 181] width 463 height 116
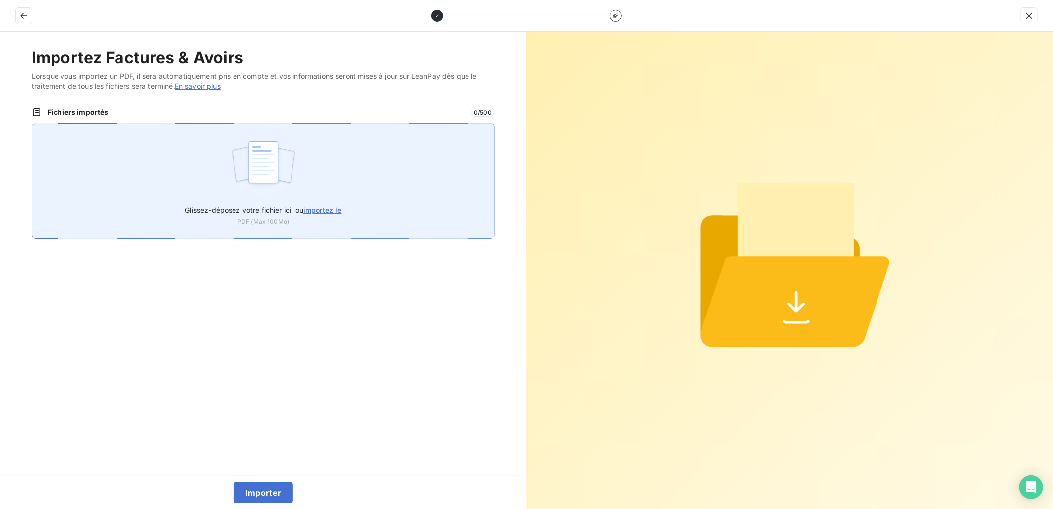
type input "C:\fakepath\FEF-2025-2962.pdf"
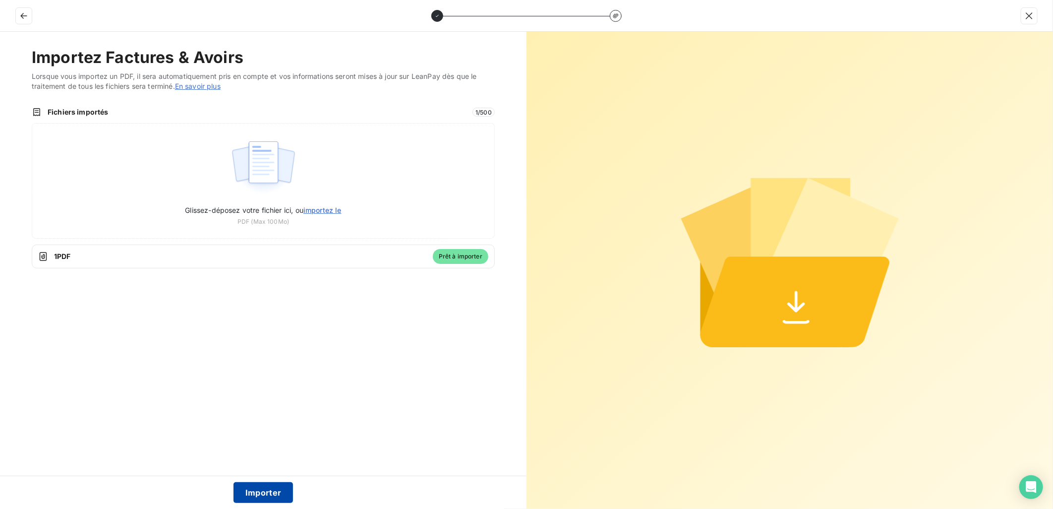
click at [268, 490] on button "Importer" at bounding box center [263, 492] width 60 height 21
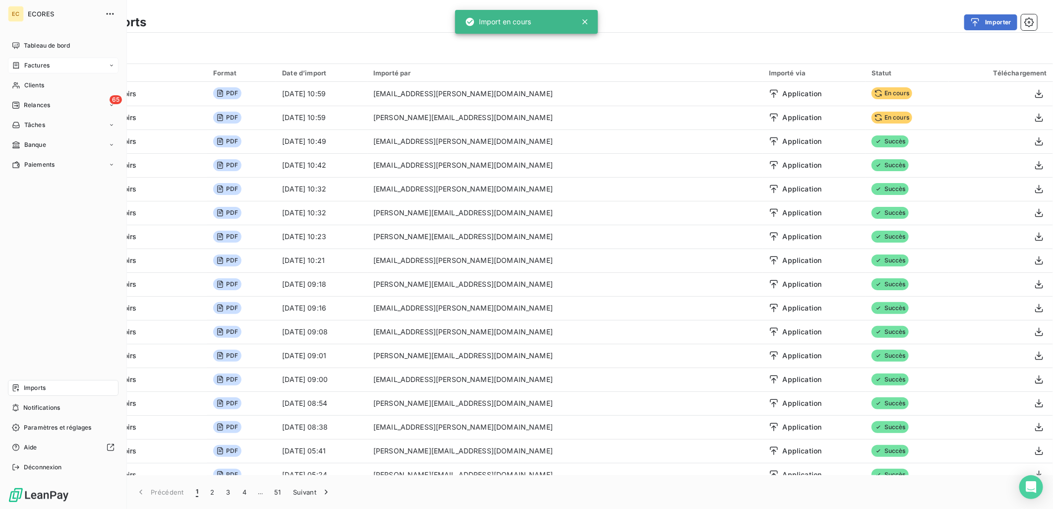
click at [34, 61] on span "Factures" at bounding box center [36, 65] width 25 height 9
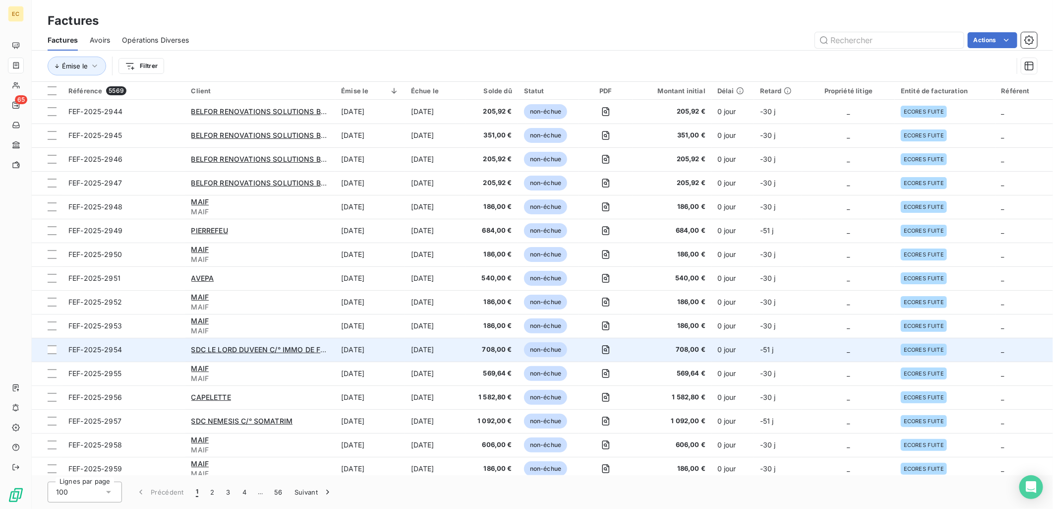
scroll to position [275, 0]
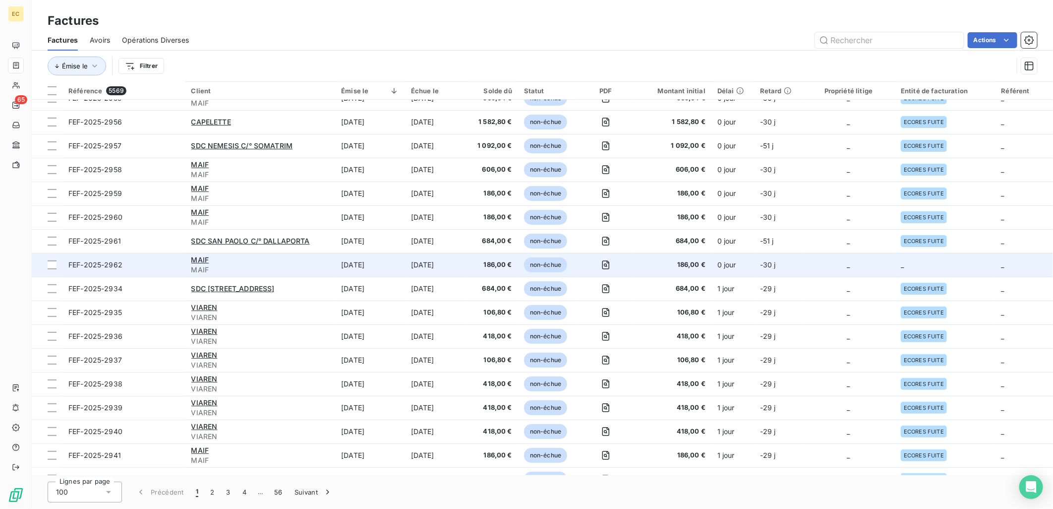
click at [876, 261] on td "_" at bounding box center [848, 265] width 93 height 24
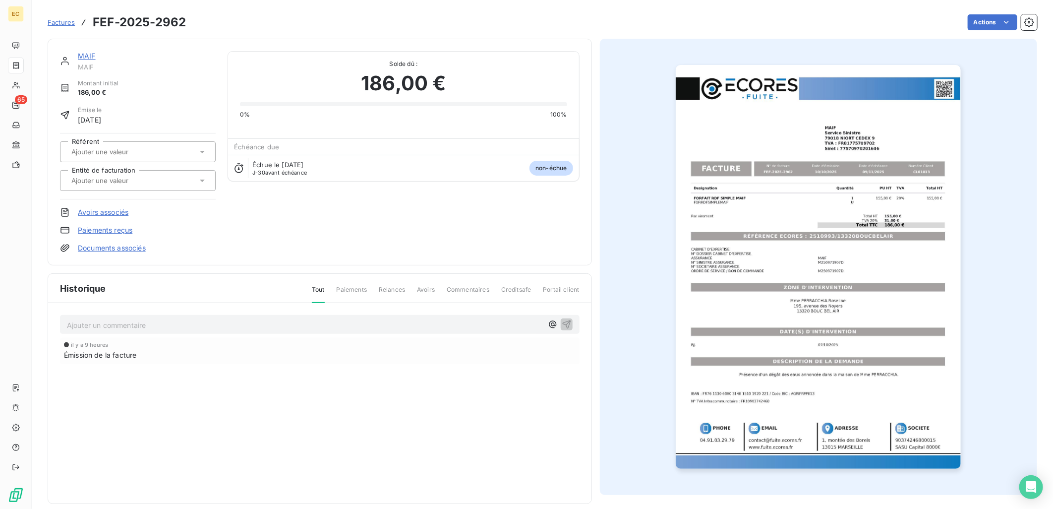
click at [119, 244] on link "Documents associés" at bounding box center [112, 248] width 68 height 10
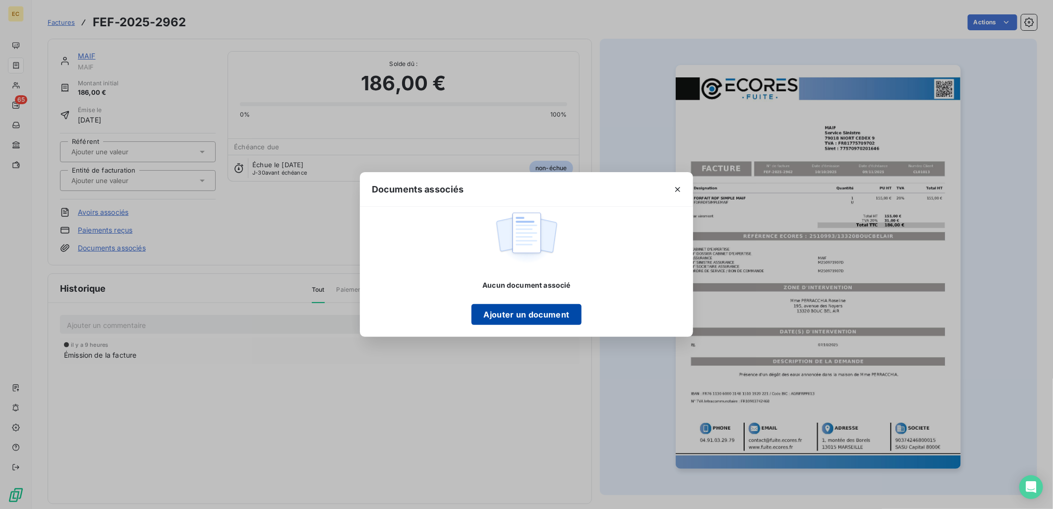
click at [562, 309] on button "Ajouter un document" at bounding box center [526, 314] width 110 height 21
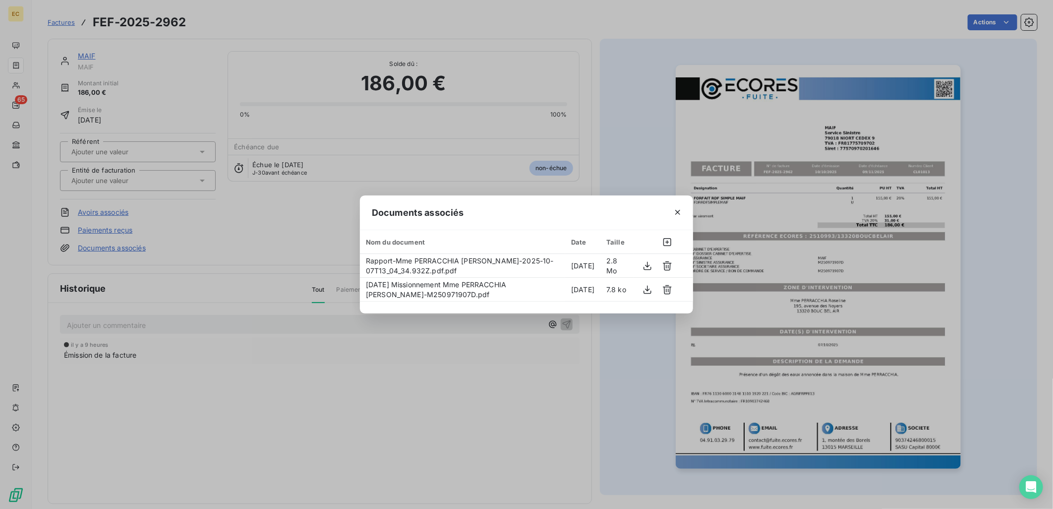
click at [130, 184] on div "Documents associés Nom du document Date Taille Rapport-Mme PERRACCHIA [PERSON_N…" at bounding box center [526, 254] width 1053 height 509
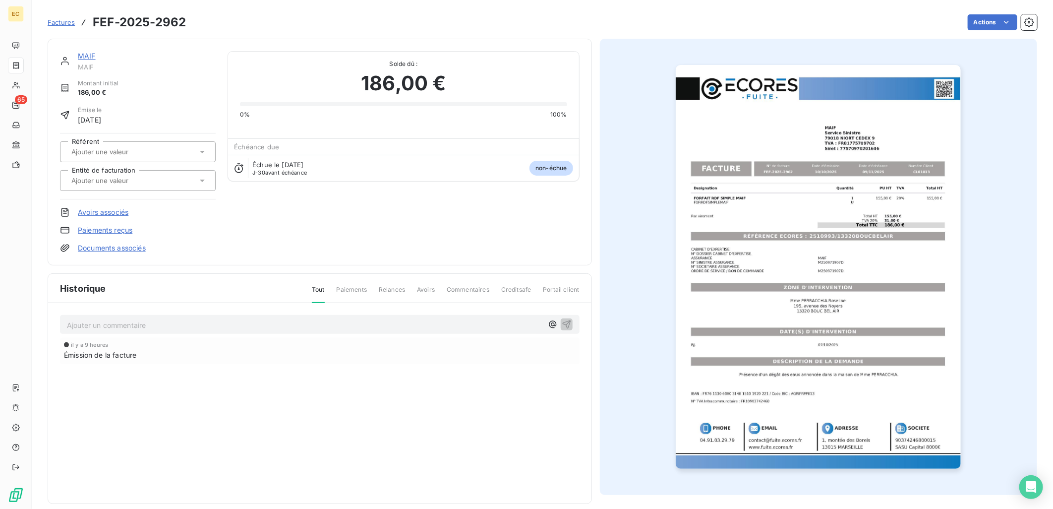
click at [130, 184] on input "text" at bounding box center [120, 180] width 100 height 9
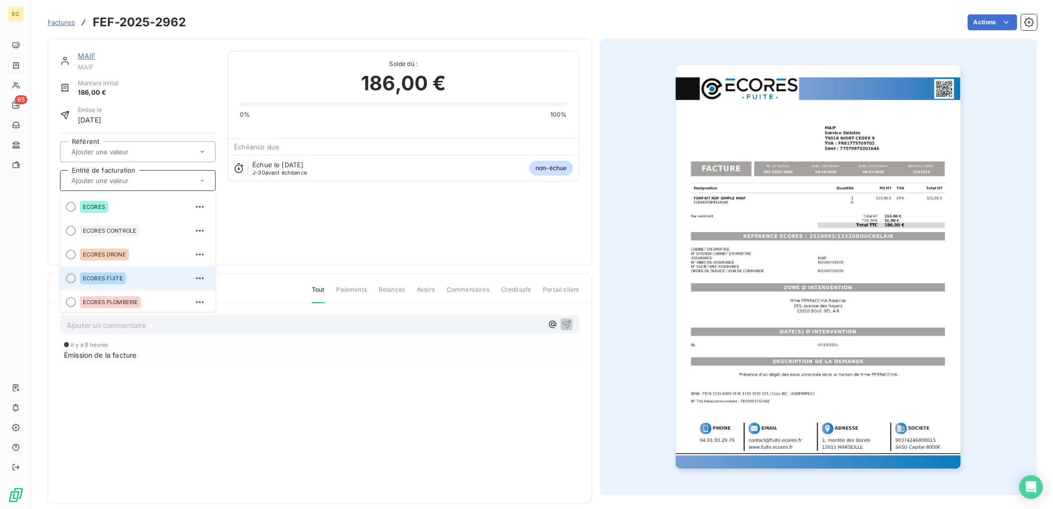
click at [118, 271] on div "ECORES FUITE" at bounding box center [144, 278] width 128 height 16
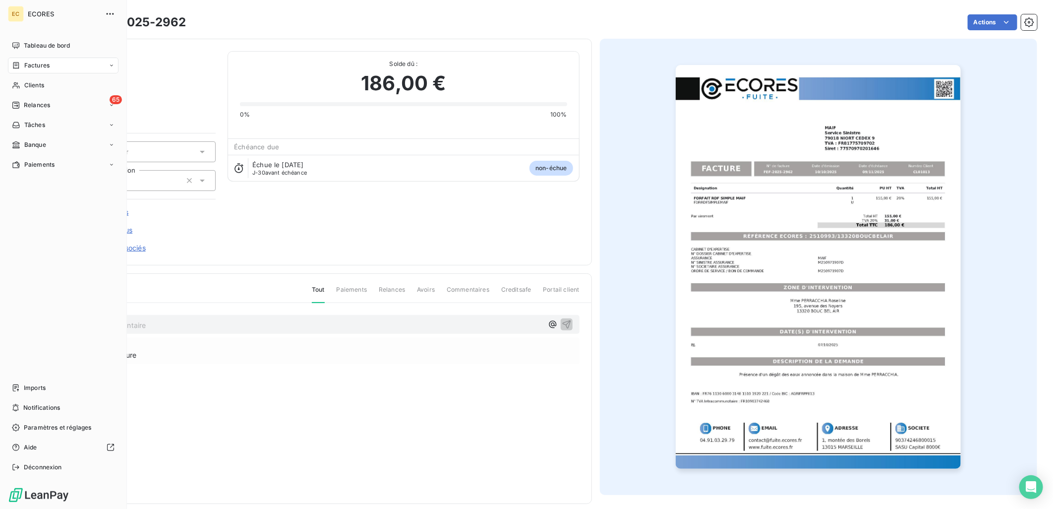
click at [37, 65] on span "Factures" at bounding box center [36, 65] width 25 height 9
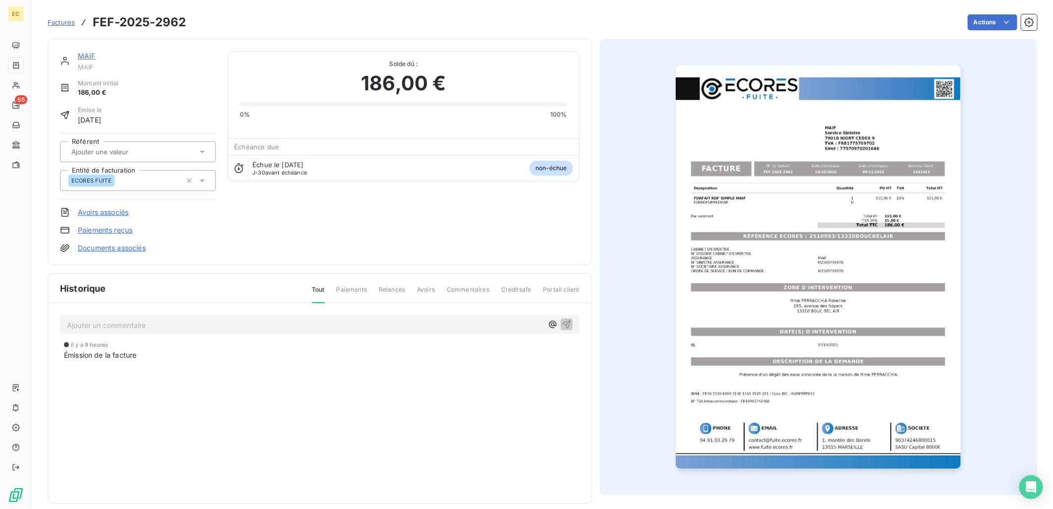
click at [68, 22] on span "Factures" at bounding box center [61, 22] width 27 height 8
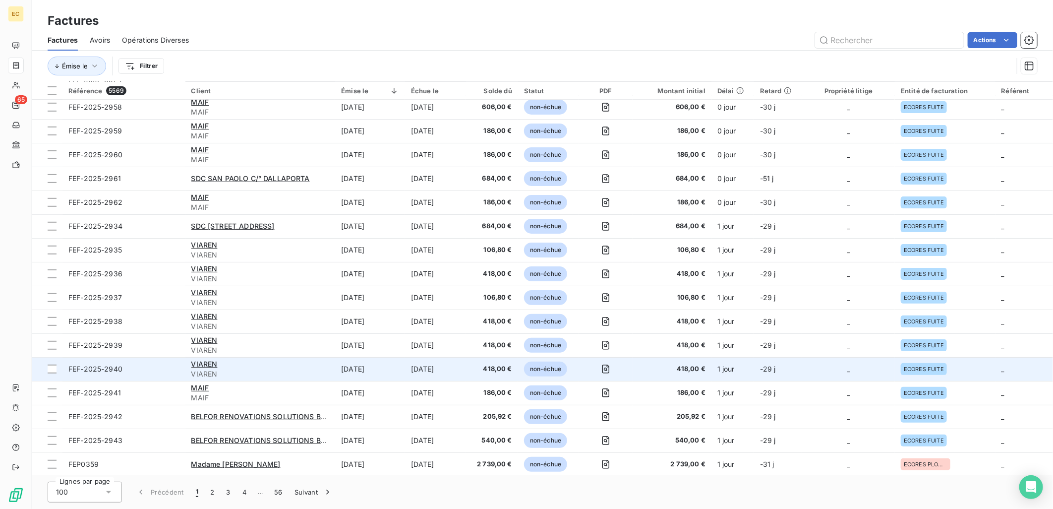
scroll to position [220, 0]
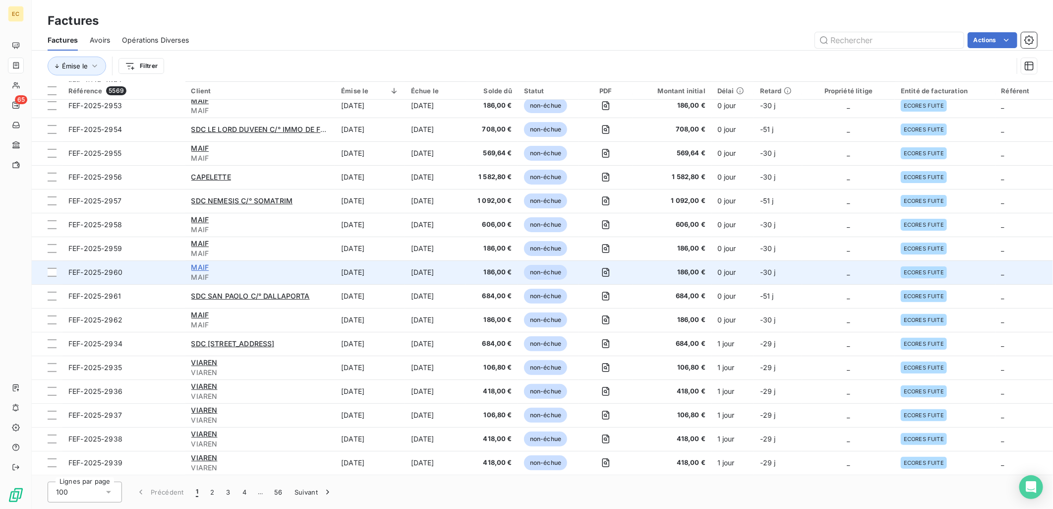
click at [191, 265] on span "MAIF" at bounding box center [200, 267] width 18 height 8
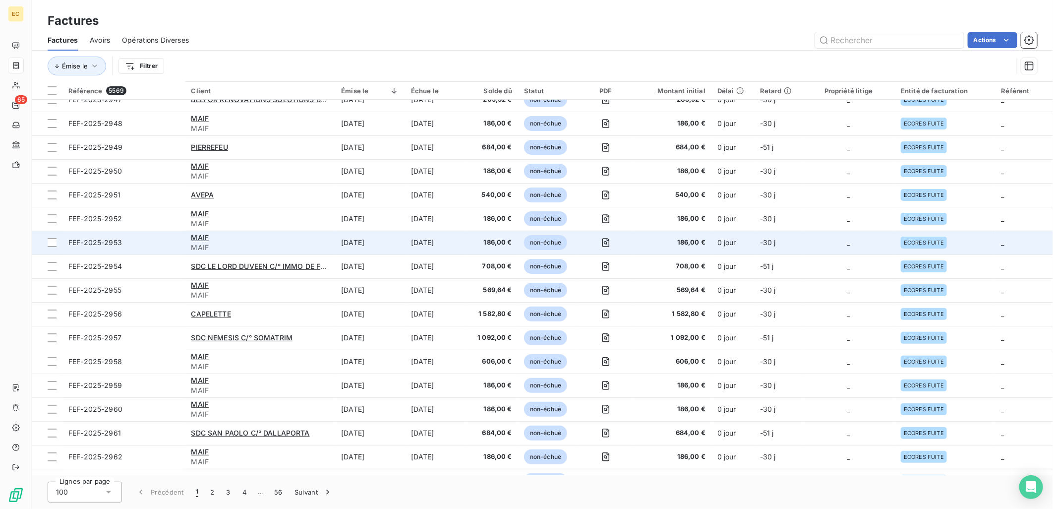
scroll to position [55, 0]
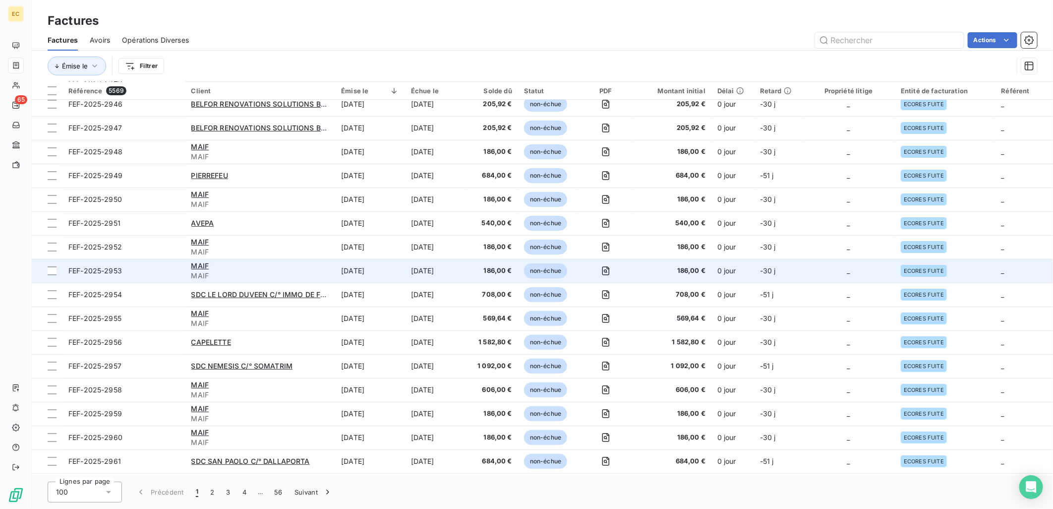
click at [295, 269] on div "MAIF" at bounding box center [260, 266] width 138 height 10
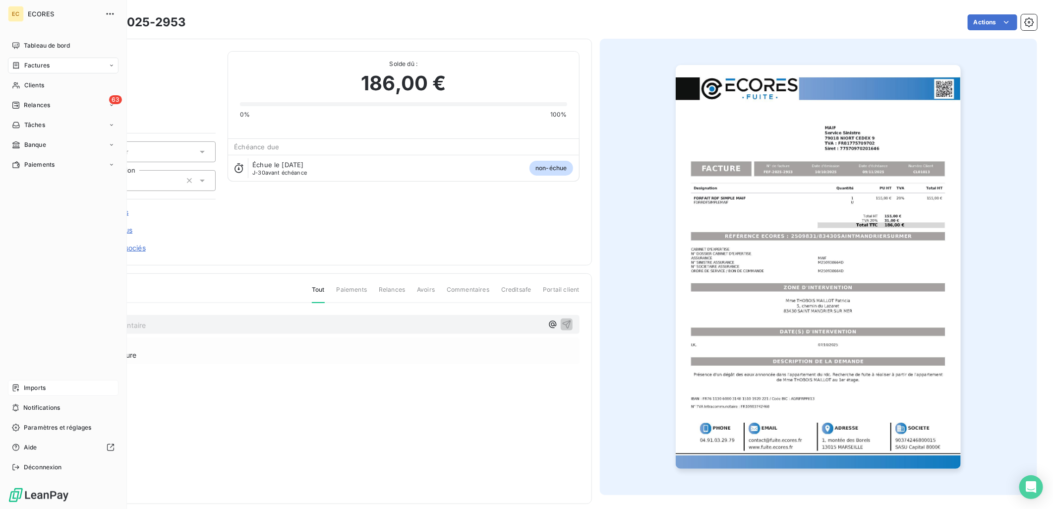
click at [36, 388] on span "Imports" at bounding box center [35, 387] width 22 height 9
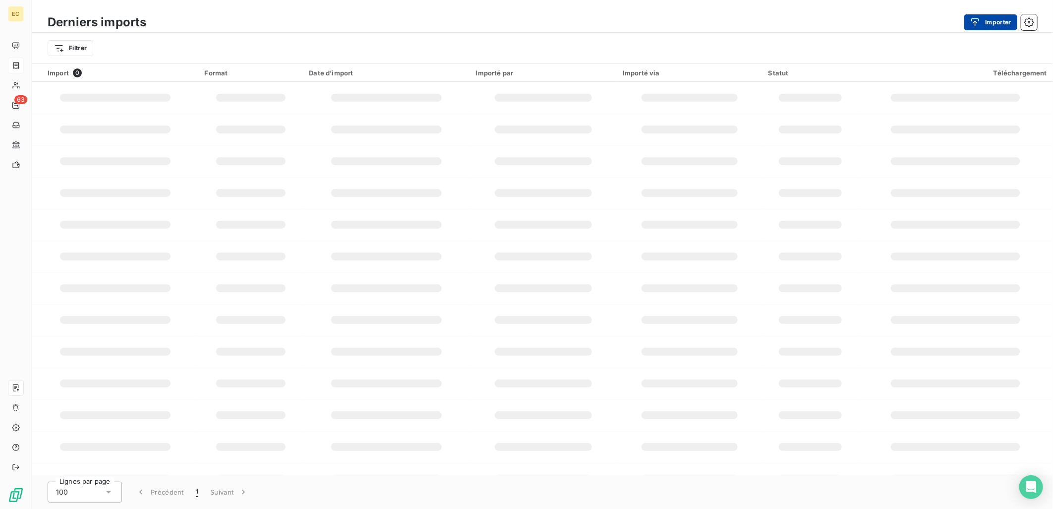
click at [992, 18] on button "Importer" at bounding box center [990, 22] width 53 height 16
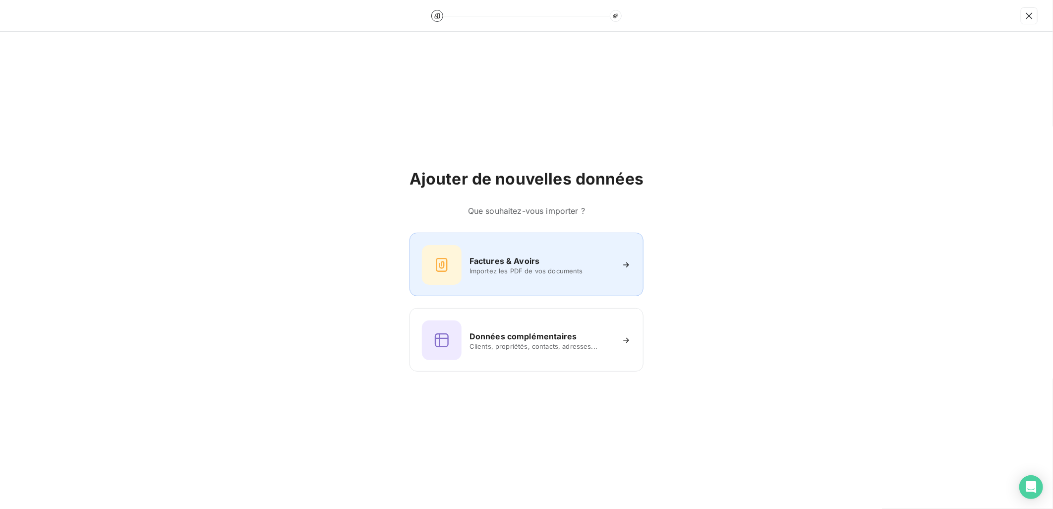
click at [609, 266] on div "Factures & Avoirs" at bounding box center [541, 261] width 144 height 12
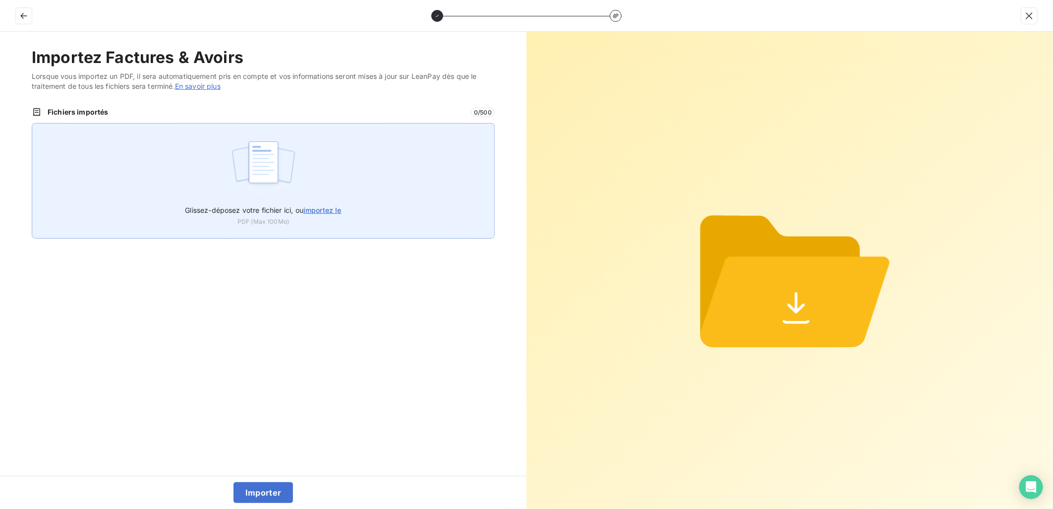
click at [332, 197] on div "Glissez-déposez votre fichier ici, ou importez le PDF (Max 100Mo)" at bounding box center [263, 181] width 463 height 116
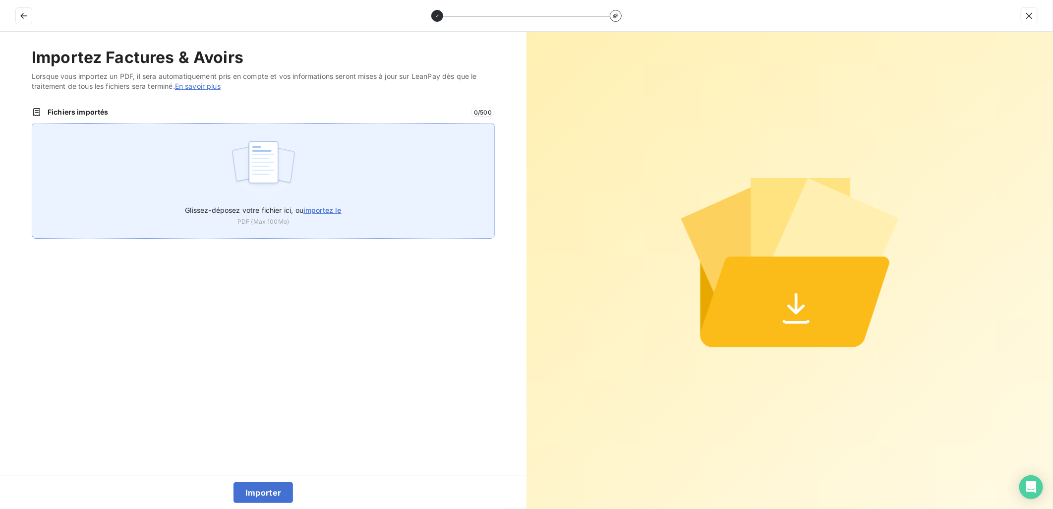
type input "C:\fakepath\FEF-2025-2963.pdf"
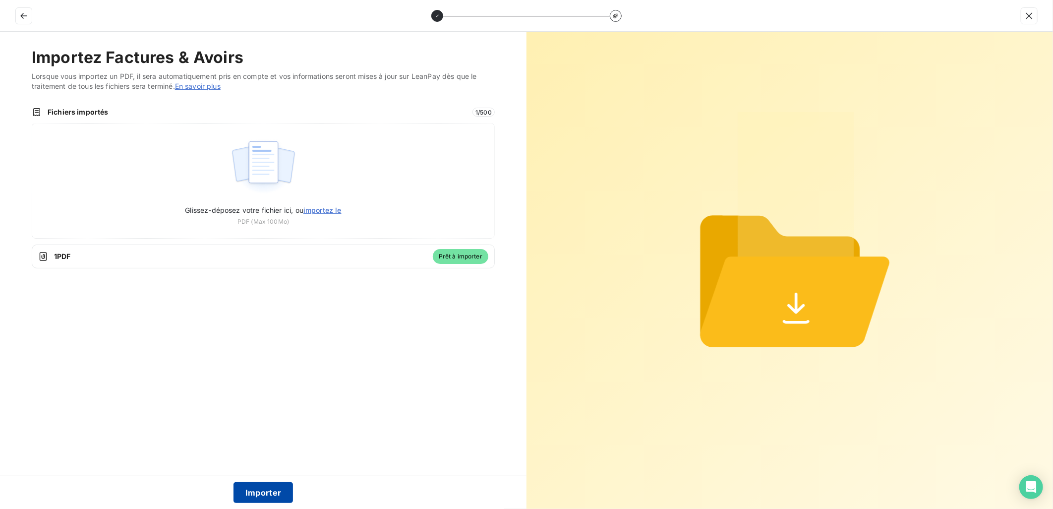
click at [274, 488] on button "Importer" at bounding box center [263, 492] width 60 height 21
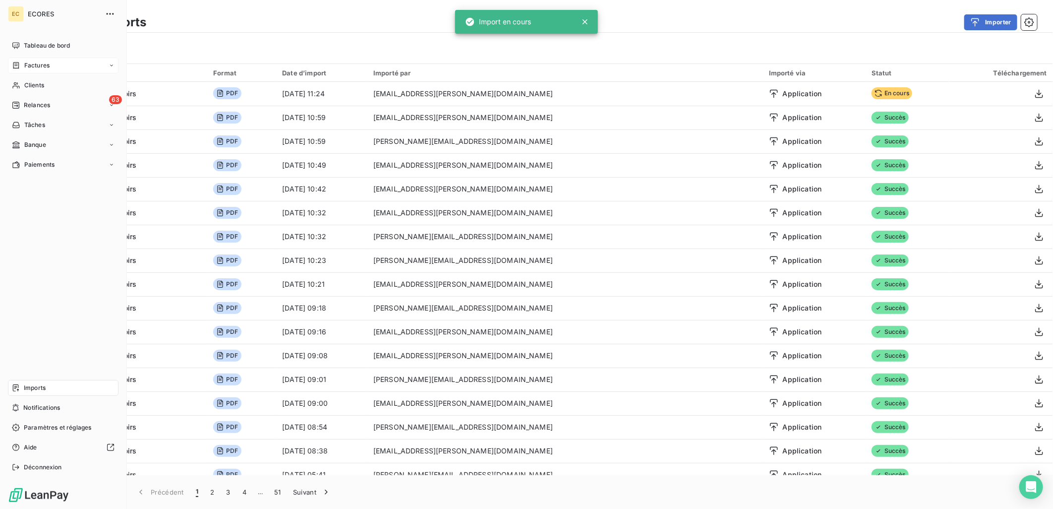
click at [26, 64] on span "Factures" at bounding box center [36, 65] width 25 height 9
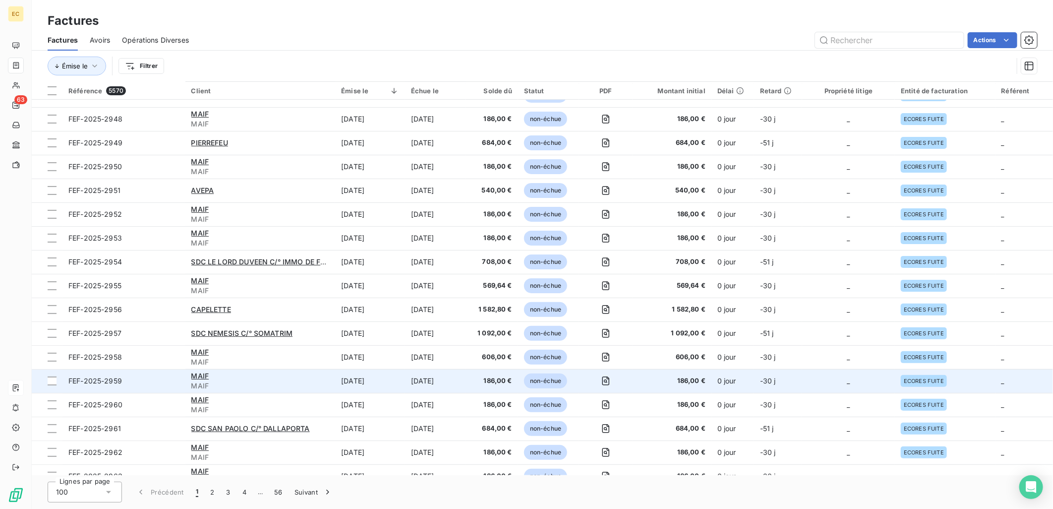
scroll to position [220, 0]
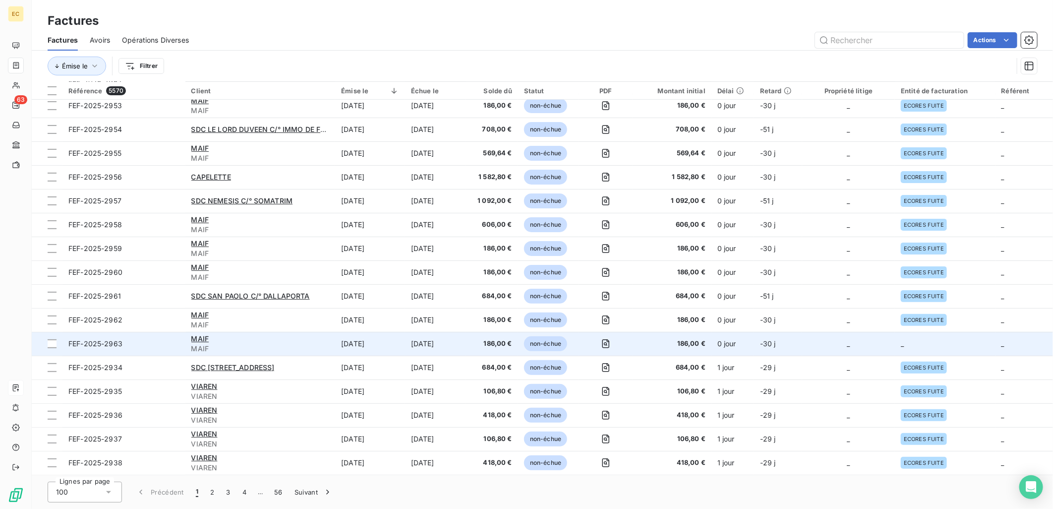
click at [851, 340] on td "_" at bounding box center [848, 344] width 93 height 24
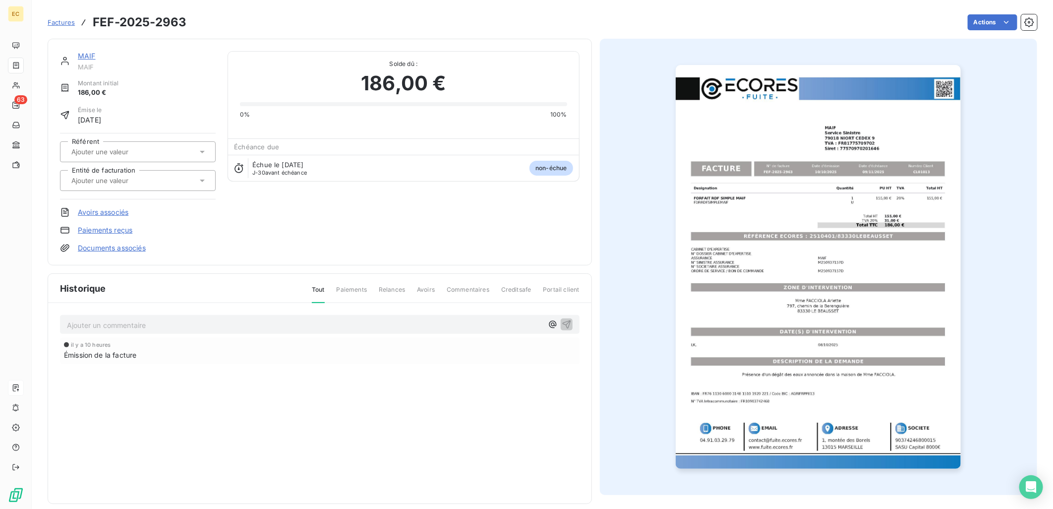
click at [133, 245] on link "Documents associés" at bounding box center [112, 248] width 68 height 10
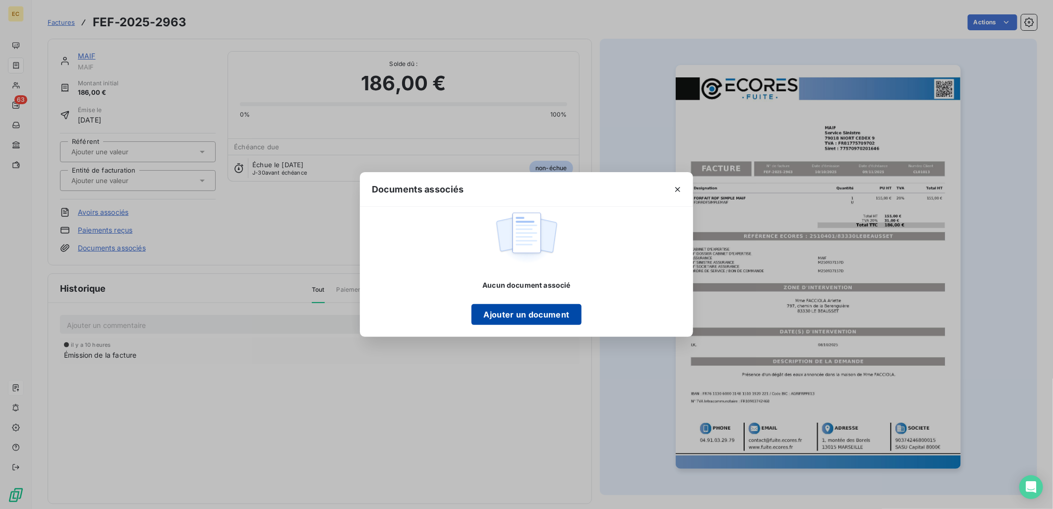
click at [513, 309] on button "Ajouter un document" at bounding box center [526, 314] width 110 height 21
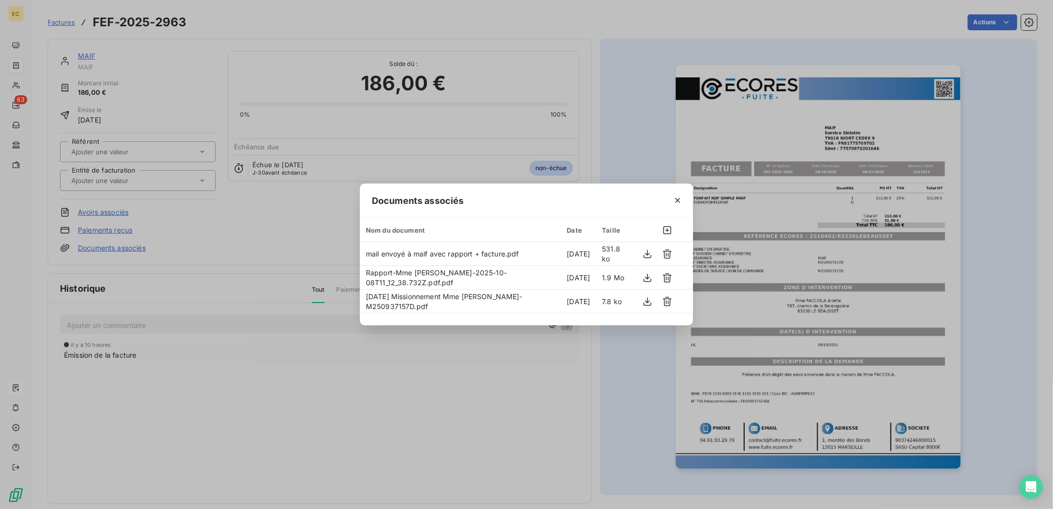
click at [145, 180] on div "Documents associés Nom du document Date Taille mail envoyé à maif avec rapport …" at bounding box center [526, 254] width 1053 height 509
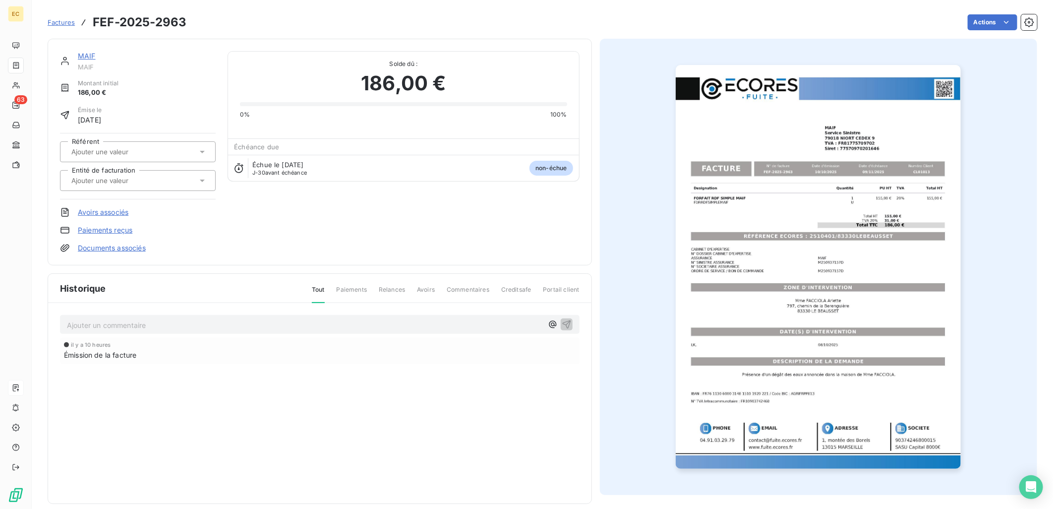
click at [145, 180] on input "text" at bounding box center [120, 180] width 100 height 9
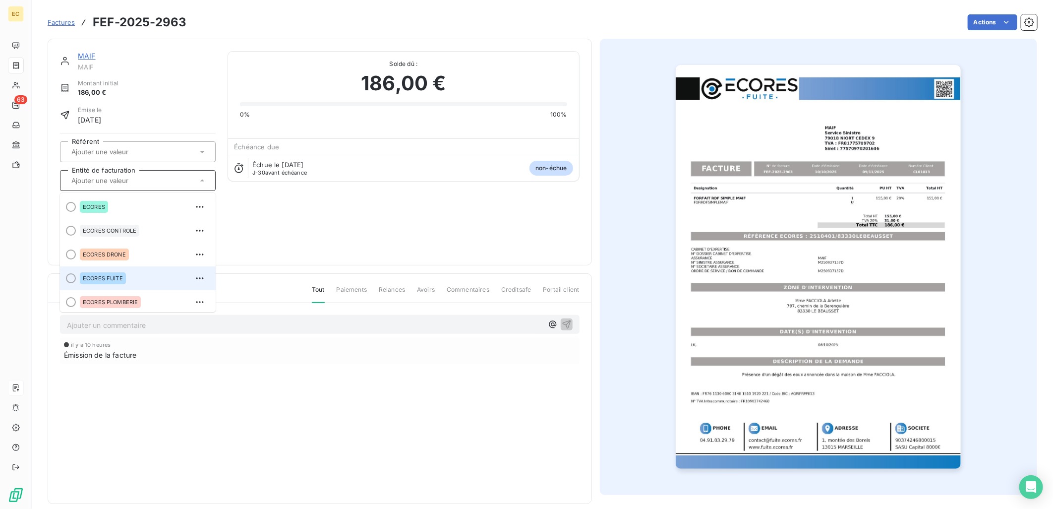
click at [135, 268] on li "ECORES FUITE" at bounding box center [138, 278] width 156 height 24
